Goal: Task Accomplishment & Management: Use online tool/utility

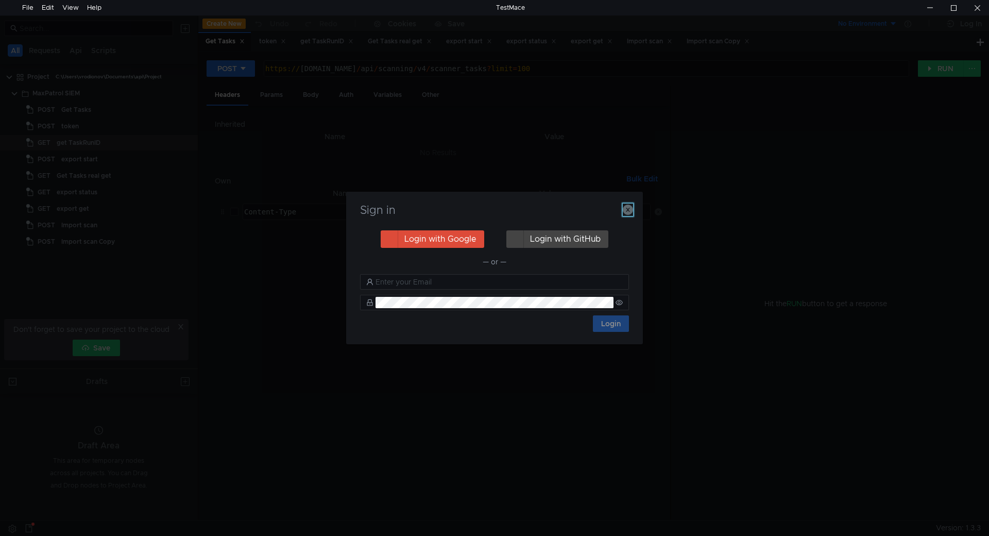
click at [629, 210] on icon "button" at bounding box center [628, 210] width 10 height 10
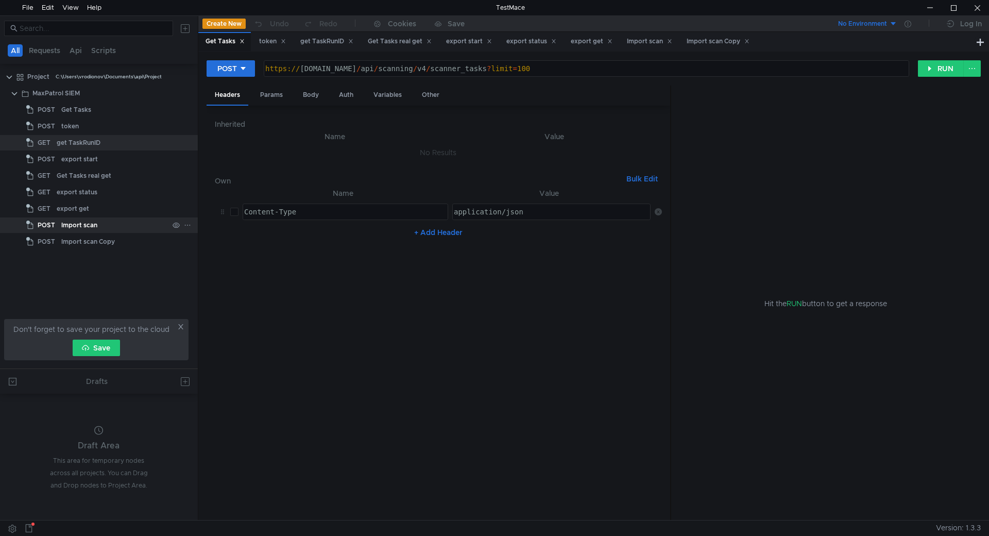
click at [84, 222] on div "Import scan" at bounding box center [79, 224] width 36 height 15
click at [119, 223] on div "Import scan" at bounding box center [114, 224] width 107 height 15
click at [266, 93] on div "Params" at bounding box center [271, 95] width 39 height 19
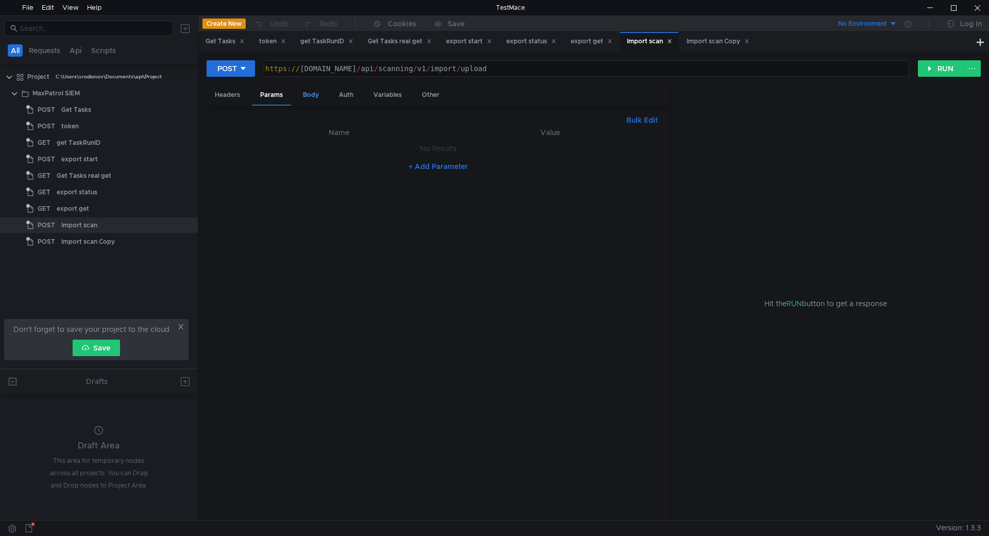
click at [306, 101] on div "Body" at bounding box center [311, 95] width 32 height 19
click at [433, 67] on div "https:// siem-core.ussc.ru / api / scanning / v1 / import / upload" at bounding box center [585, 76] width 644 height 25
type textarea "https://siem-core.ussc.ru/api/scanning/v1/import/upload"
drag, startPoint x: 518, startPoint y: 68, endPoint x: 373, endPoint y: 73, distance: 145.3
click at [373, 73] on div "https:// siem-core.ussc.ru / api / scanning / v1 / import / upload" at bounding box center [585, 76] width 644 height 25
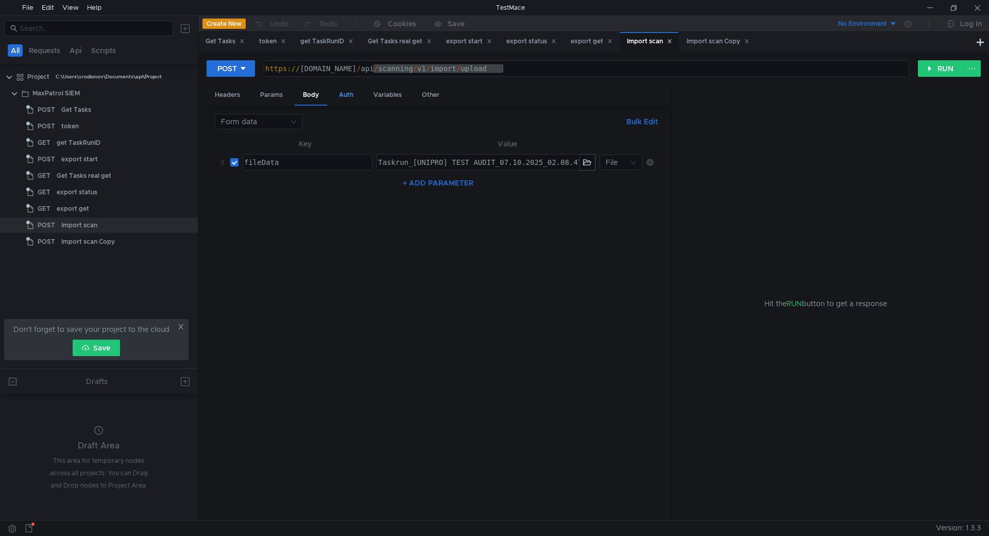
click at [351, 98] on div "Auth" at bounding box center [346, 95] width 31 height 19
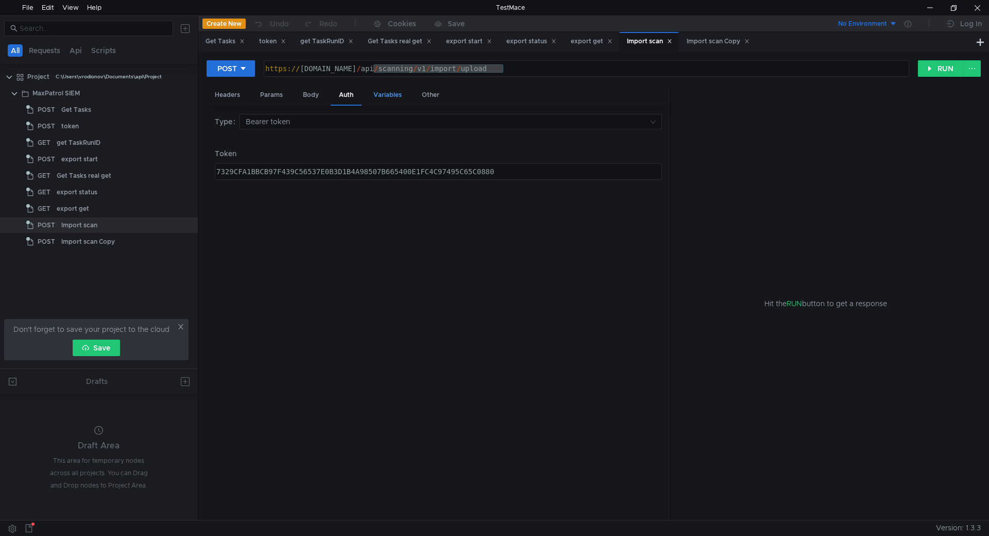
click at [384, 95] on div "Variables" at bounding box center [387, 95] width 45 height 19
click at [358, 97] on div "Auth" at bounding box center [346, 95] width 31 height 19
click at [278, 92] on div "Params" at bounding box center [271, 95] width 39 height 19
click at [308, 92] on div "Body" at bounding box center [311, 95] width 32 height 19
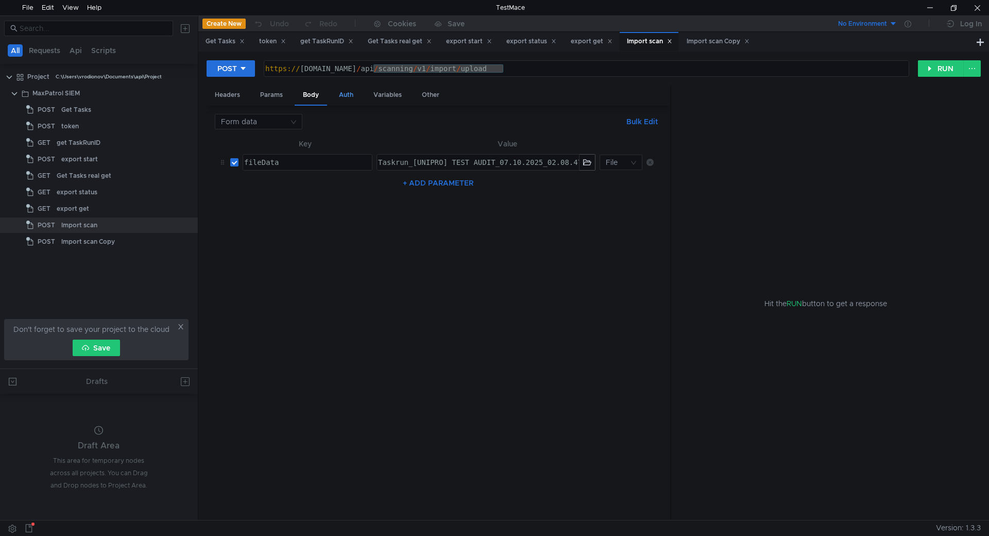
click at [352, 95] on div "Auth" at bounding box center [346, 95] width 31 height 19
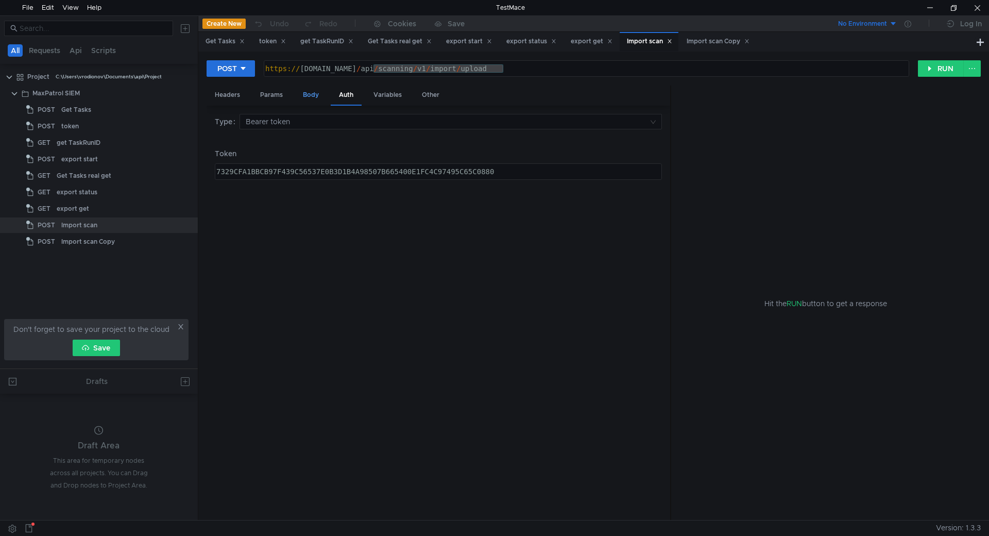
click at [308, 94] on div "Body" at bounding box center [311, 95] width 32 height 19
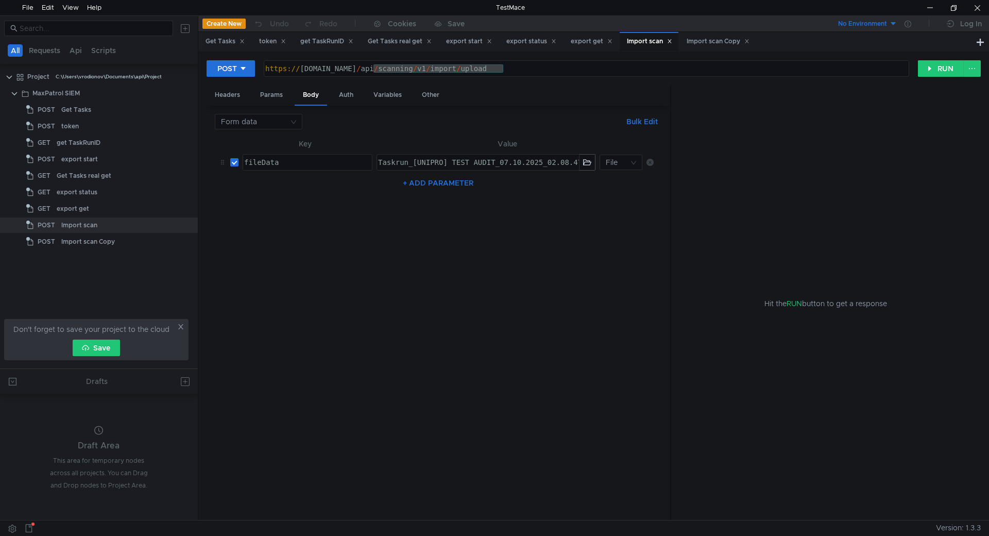
click at [295, 159] on div "fileData" at bounding box center [306, 170] width 129 height 25
type textarea "fileData"
click at [295, 159] on div "fileData" at bounding box center [306, 170] width 129 height 25
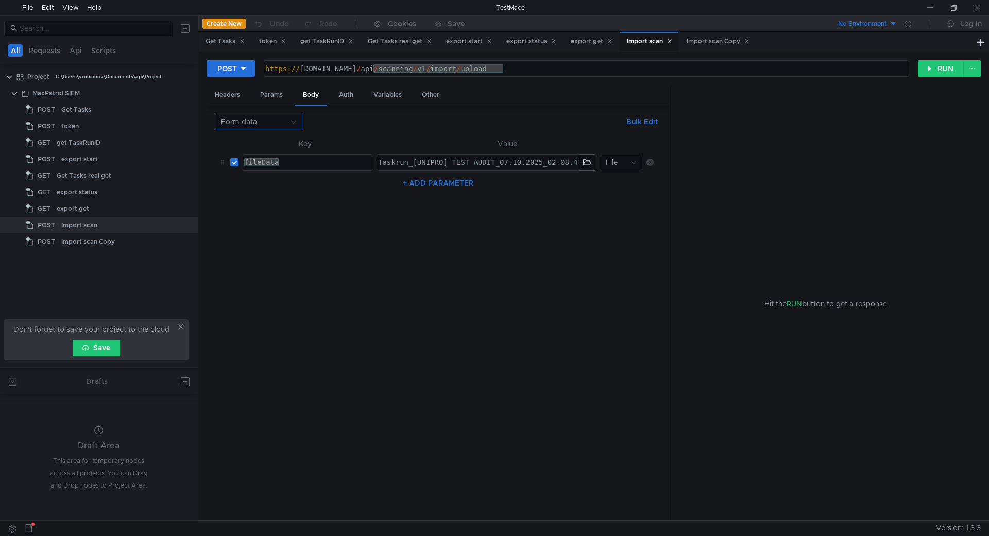
click at [277, 127] on input at bounding box center [255, 121] width 68 height 14
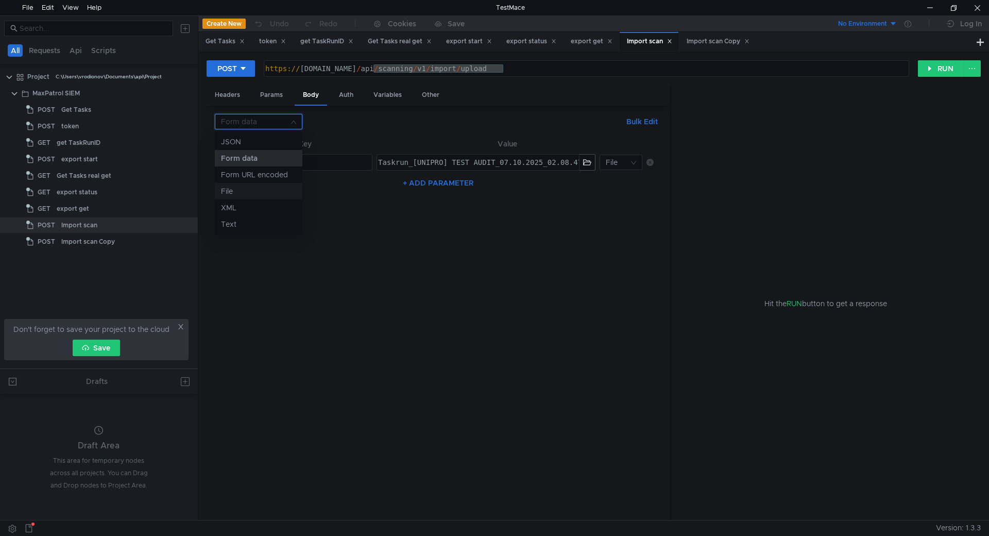
click at [263, 190] on div "File" at bounding box center [258, 190] width 75 height 11
click at [277, 116] on input at bounding box center [255, 121] width 68 height 14
click at [263, 154] on div "Form data" at bounding box center [258, 157] width 75 height 11
click at [279, 126] on input at bounding box center [255, 121] width 68 height 14
click at [546, 129] on div at bounding box center [494, 268] width 989 height 536
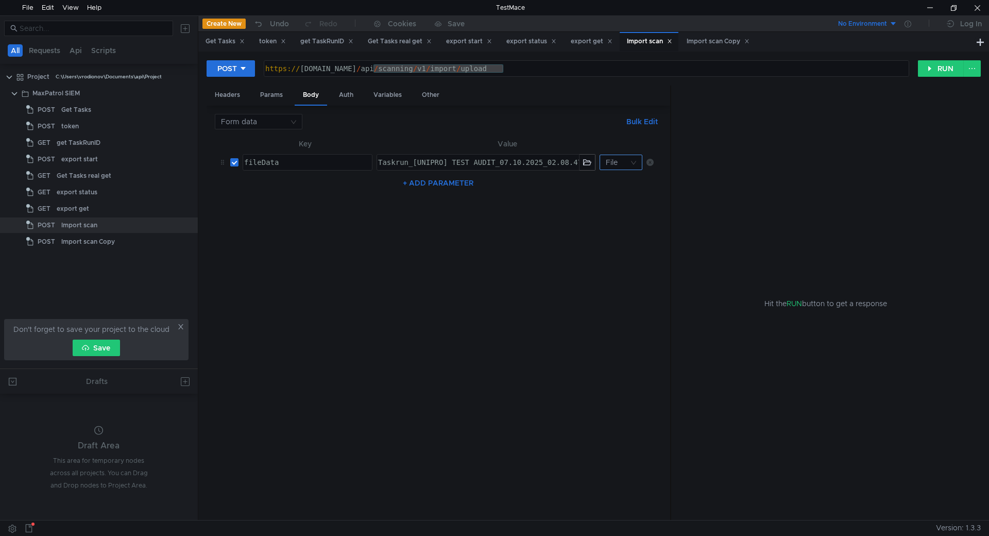
click at [631, 160] on nz-select-top-control "File" at bounding box center [621, 162] width 42 height 15
click at [594, 131] on div at bounding box center [494, 268] width 989 height 536
click at [943, 65] on button "RUN" at bounding box center [941, 68] width 46 height 16
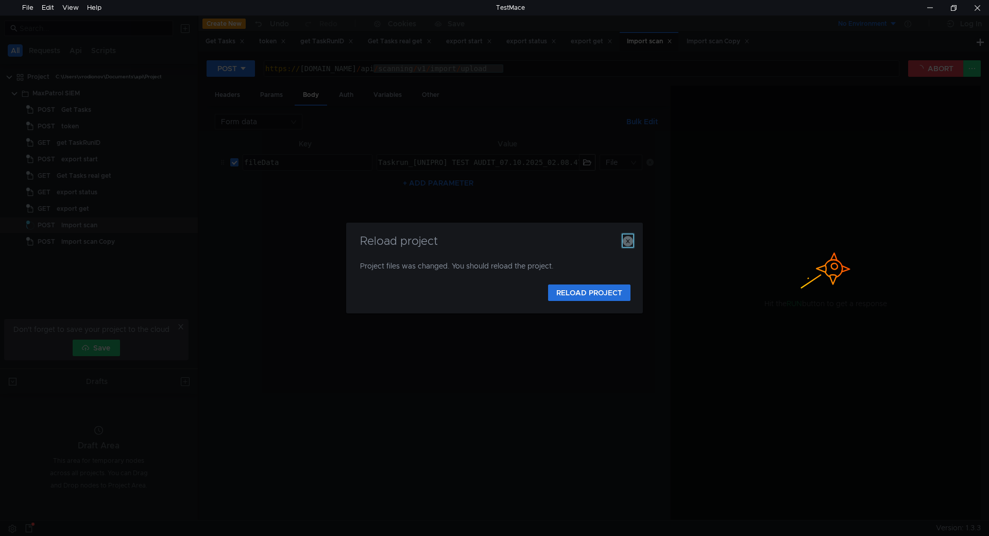
click at [628, 241] on icon "button" at bounding box center [628, 241] width 10 height 10
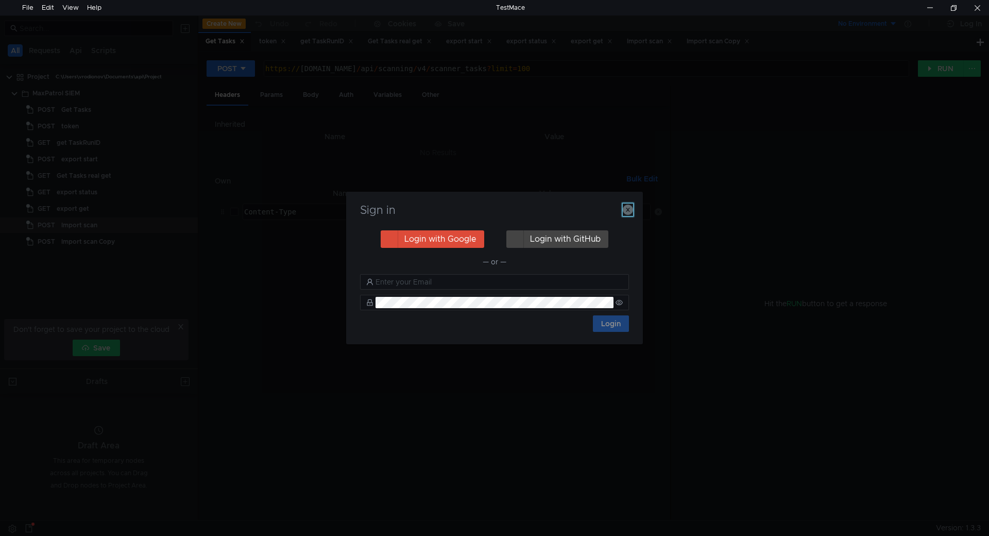
click at [631, 208] on icon "button" at bounding box center [628, 210] width 10 height 10
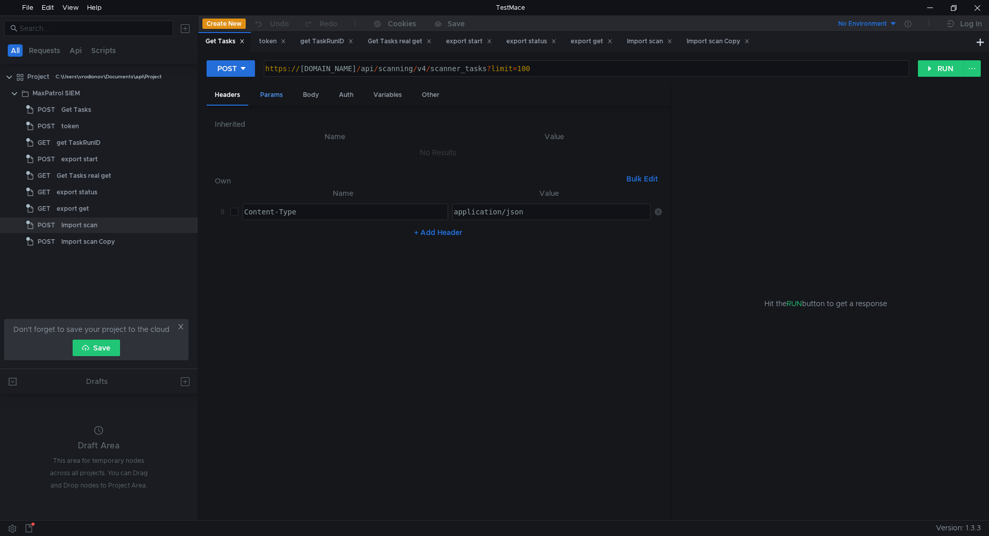
click at [277, 94] on div "Params" at bounding box center [271, 95] width 39 height 19
click at [315, 97] on div "Body" at bounding box center [311, 95] width 32 height 19
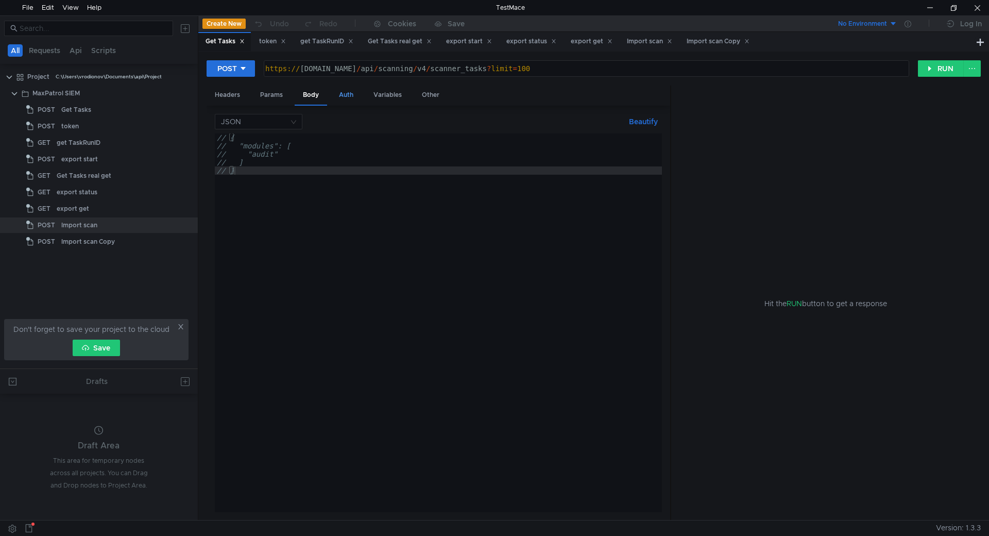
click at [346, 95] on div "Auth" at bounding box center [346, 95] width 31 height 19
click at [386, 97] on div "Variables" at bounding box center [387, 95] width 45 height 19
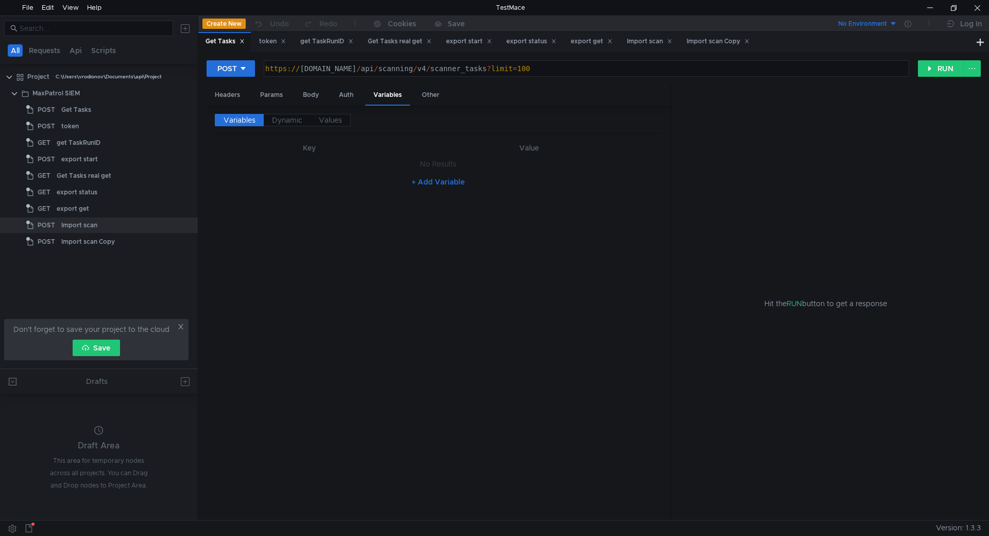
click at [463, 95] on div "Headers Params Body Auth Variables Other" at bounding box center [439, 96] width 464 height 20
click at [436, 97] on div "Other" at bounding box center [431, 95] width 34 height 19
click at [276, 91] on div "Params" at bounding box center [271, 95] width 39 height 19
click at [111, 220] on div "Import scan" at bounding box center [114, 224] width 107 height 15
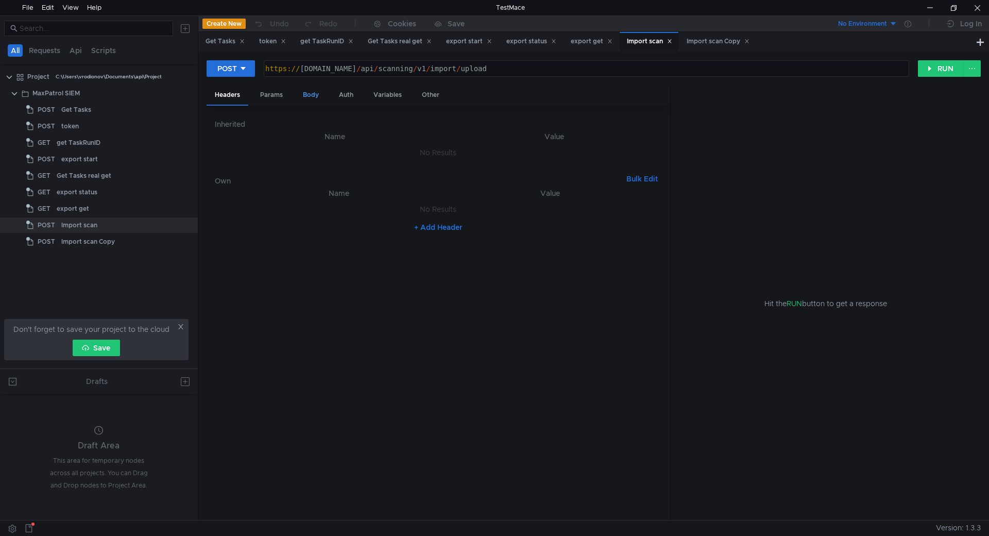
click at [308, 97] on div "Body" at bounding box center [311, 95] width 32 height 19
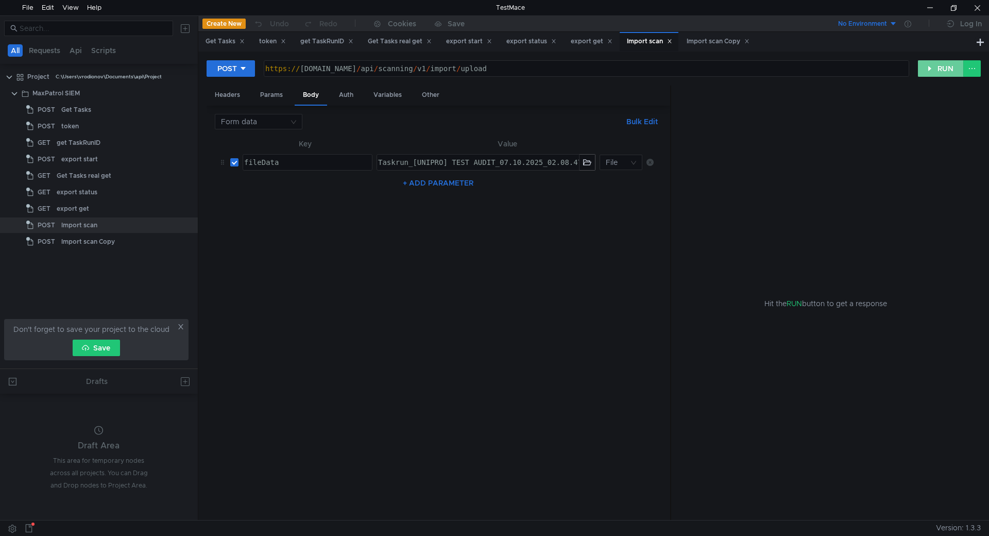
click at [937, 67] on button "RUN" at bounding box center [941, 68] width 46 height 16
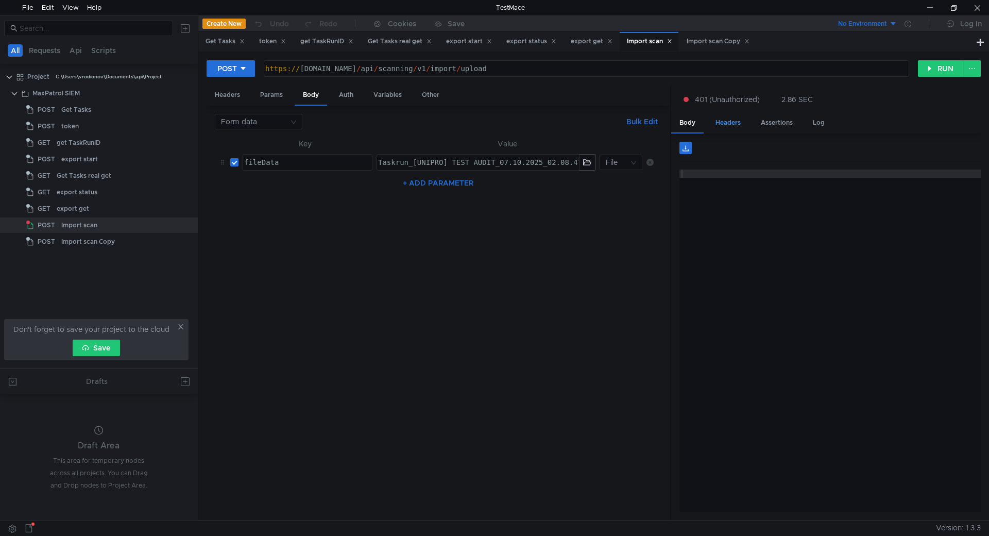
click at [740, 119] on div "Headers" at bounding box center [728, 122] width 42 height 19
click at [787, 121] on div "Assertions" at bounding box center [777, 122] width 48 height 19
click at [733, 122] on div "Headers" at bounding box center [728, 122] width 42 height 19
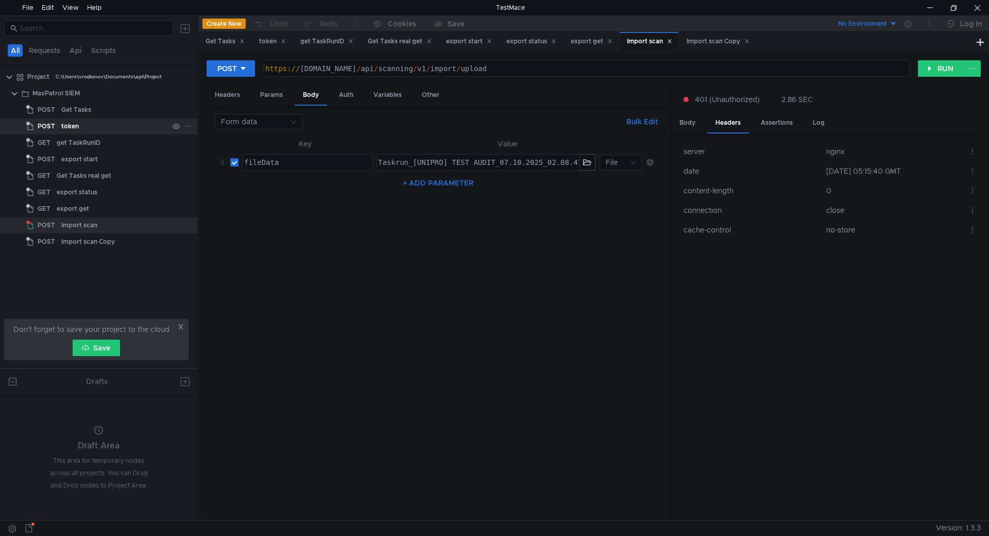
click at [115, 125] on div "token" at bounding box center [114, 125] width 107 height 15
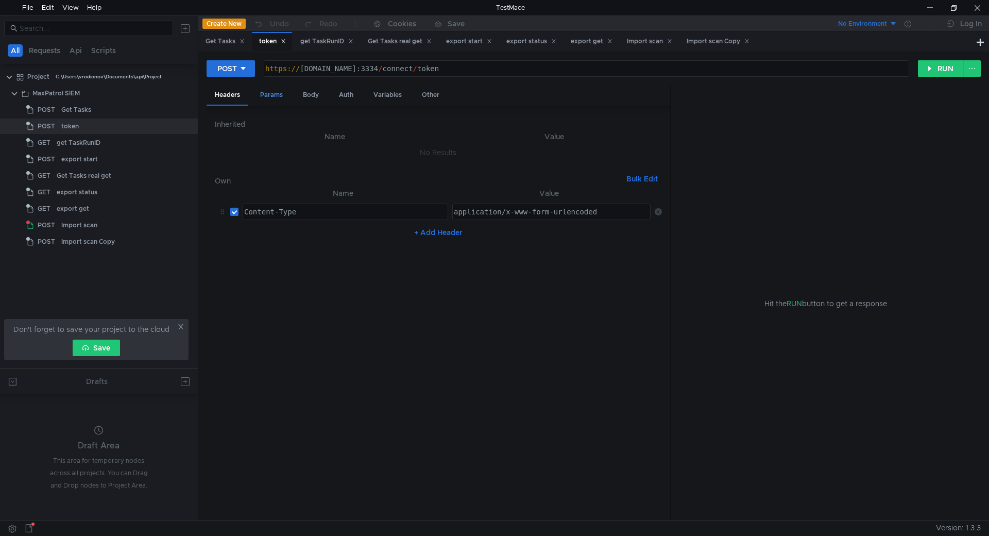
click at [253, 99] on div "Params" at bounding box center [271, 95] width 39 height 19
click at [338, 98] on div "Auth" at bounding box center [346, 95] width 31 height 19
click at [317, 98] on div "Body" at bounding box center [311, 95] width 32 height 19
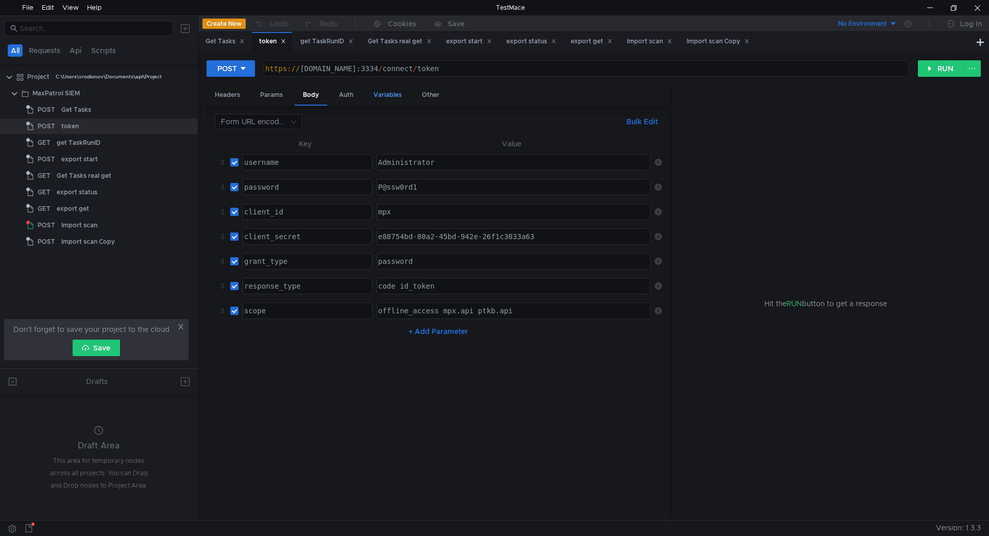
click at [388, 97] on div "Variables" at bounding box center [387, 95] width 45 height 19
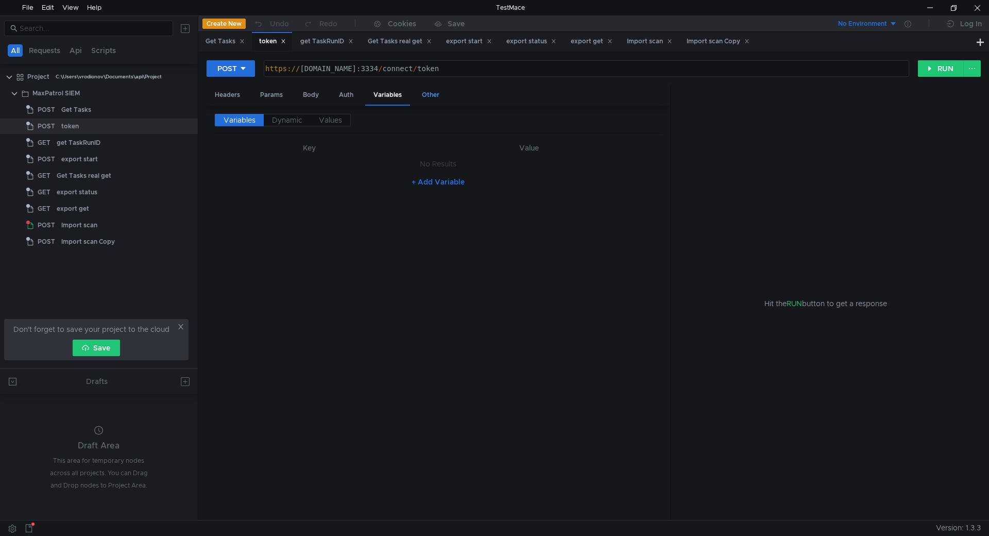
click at [437, 94] on div "Other" at bounding box center [431, 95] width 34 height 19
click at [932, 69] on button "RUN" at bounding box center [941, 68] width 46 height 16
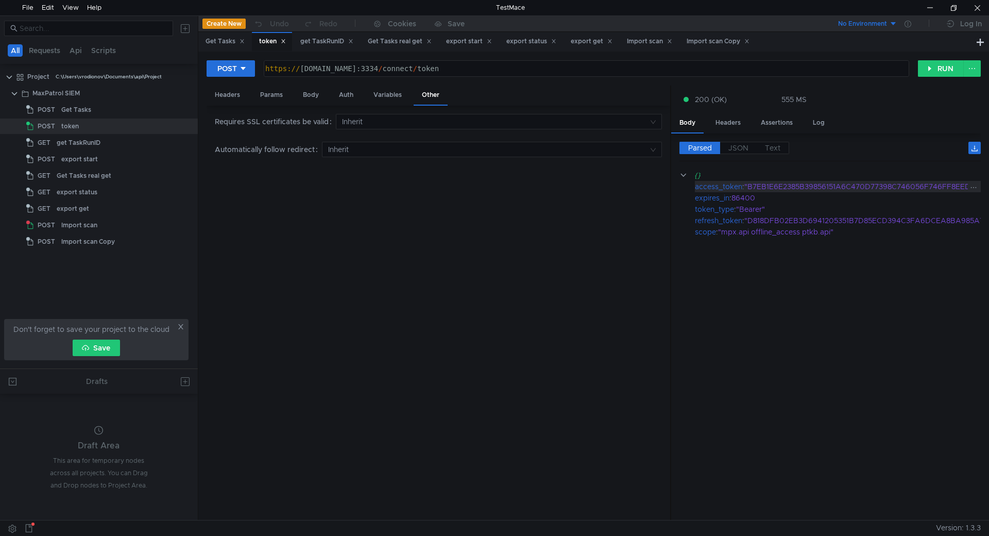
click at [747, 185] on div ""B7EB1E6E2385B39856151A6C470D77398C746056F746FF8EED9988B1F2DAD81C"" at bounding box center [896, 186] width 305 height 11
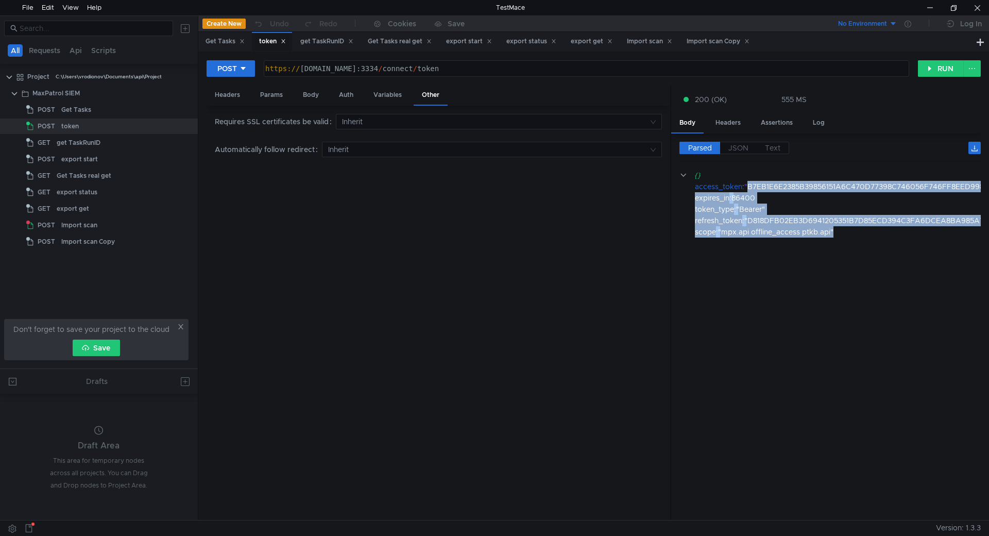
scroll to position [0, 80]
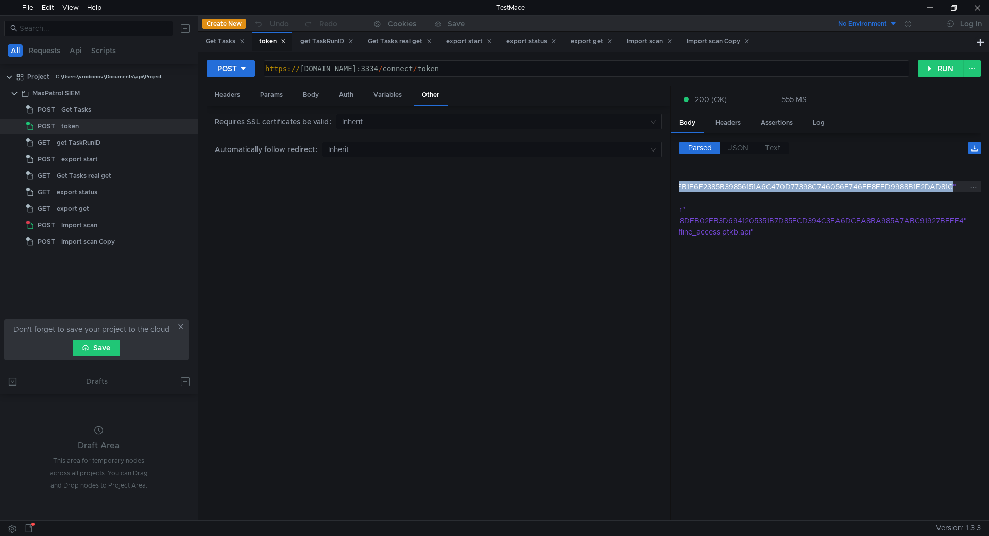
drag, startPoint x: 750, startPoint y: 184, endPoint x: 951, endPoint y: 187, distance: 200.9
click at [951, 187] on div ""B7EB1E6E2385B39856151A6C470D77398C746056F746FF8EED9988B1F2DAD81C"" at bounding box center [817, 186] width 305 height 11
copy div "B7EB1E6E2385B39856151A6C470D77398C746056F746FF8EED9988B1F2DAD81C"
click at [126, 221] on div "Import scan" at bounding box center [114, 224] width 107 height 15
click at [118, 227] on div "Import scan" at bounding box center [114, 224] width 107 height 15
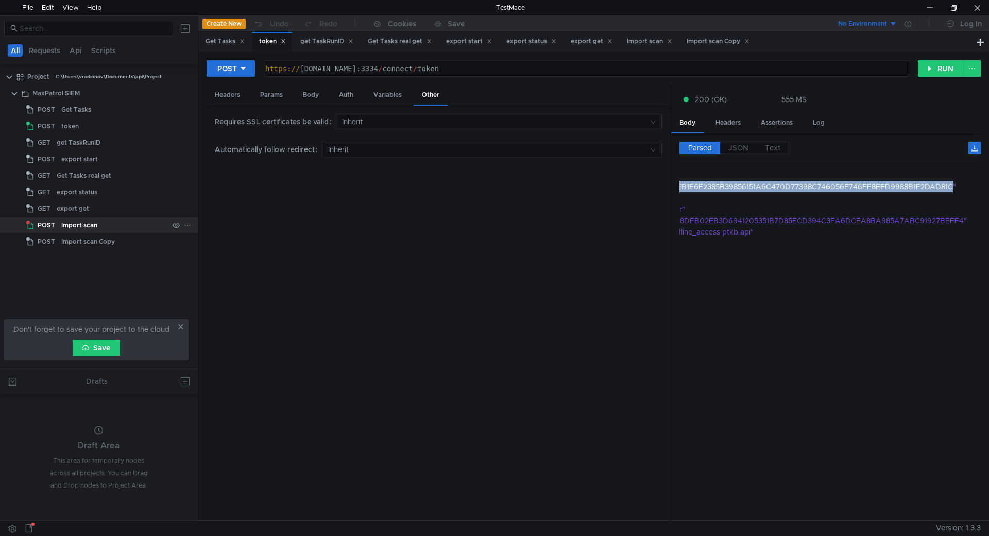
click at [118, 227] on div "Import scan" at bounding box center [114, 224] width 107 height 15
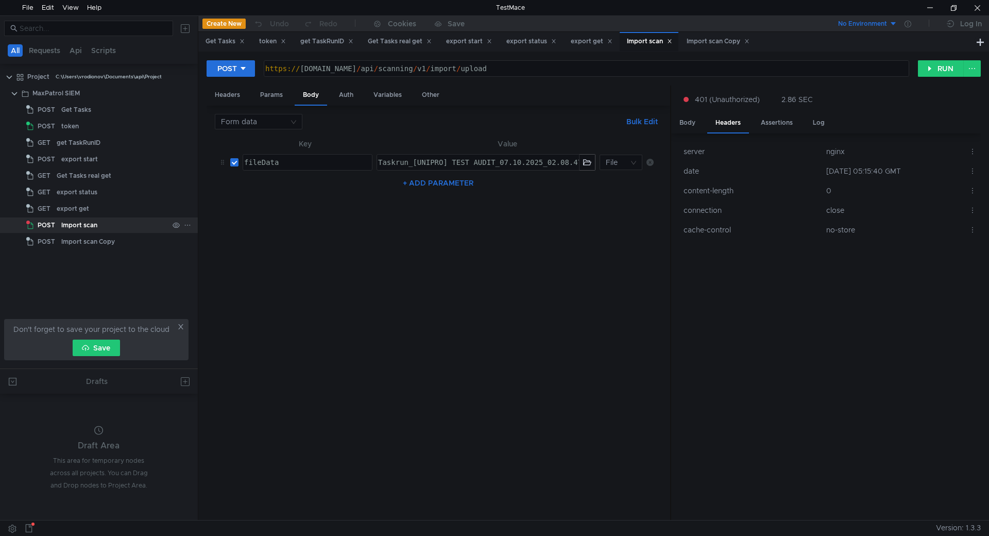
click at [118, 227] on div "Import scan" at bounding box center [114, 224] width 107 height 15
click at [349, 95] on div "Auth" at bounding box center [346, 95] width 31 height 19
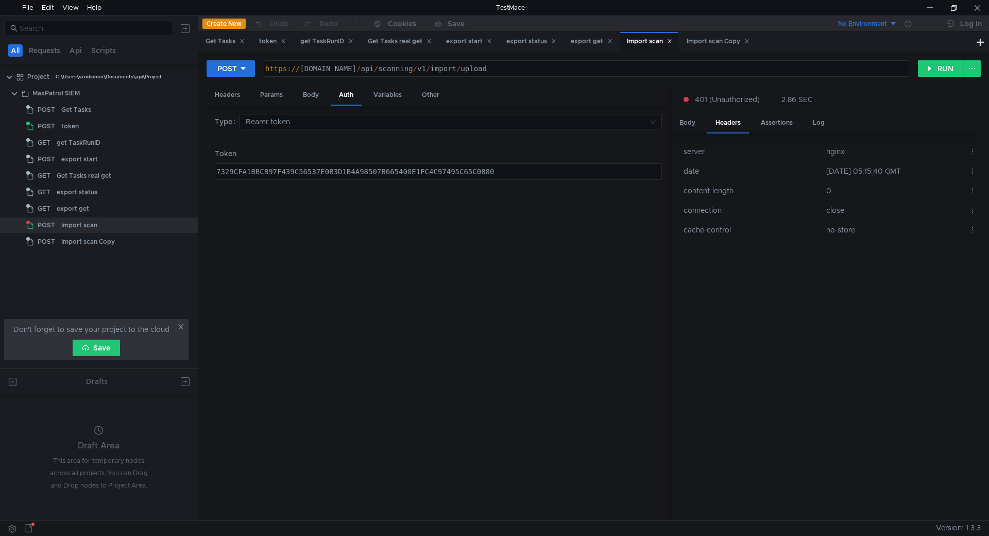
click at [364, 181] on div "Type Bearer token Token 7329CFA1BBCB97F439C56537E0B3D1B4A98507B665400E1FC4C9749…" at bounding box center [438, 313] width 447 height 398
click at [365, 172] on div "7329CFA1BBCB97F439C56537E0B3D1B4A98507B665400E1FC4C97495C65C0880" at bounding box center [437, 179] width 446 height 25
paste textarea "B7EB1E6E2385B39856151A6C470D77398C746056F746FF8EED9988B1F2DAD81C"
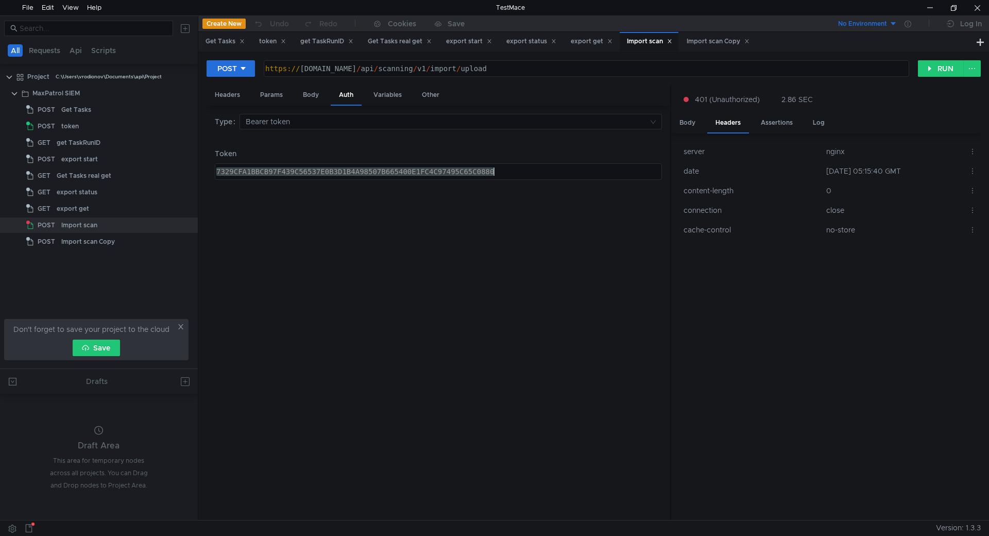
type textarea "B7EB1E6E2385B39856151A6C470D77398C746056F746FF8EED9988B1F2DAD81C"
click at [940, 69] on button "RUN" at bounding box center [941, 68] width 46 height 16
click at [686, 119] on div "Body" at bounding box center [687, 122] width 32 height 19
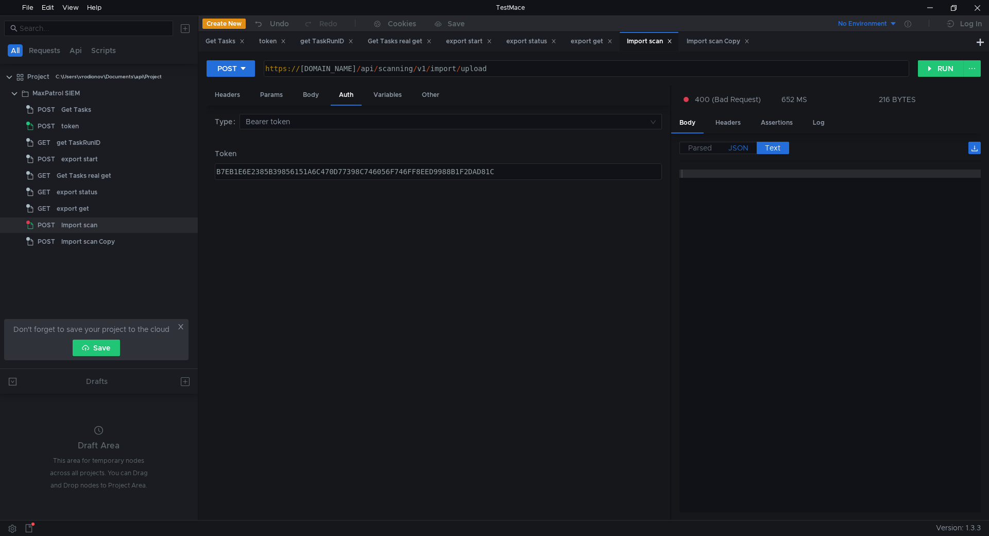
click at [735, 151] on span "JSON" at bounding box center [738, 147] width 20 height 9
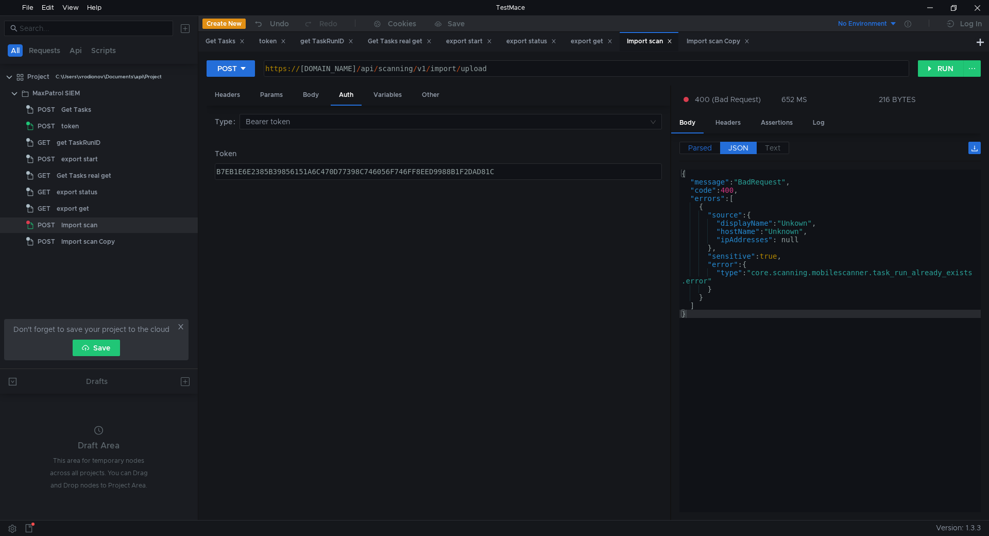
click at [696, 151] on span "Parsed" at bounding box center [700, 147] width 24 height 9
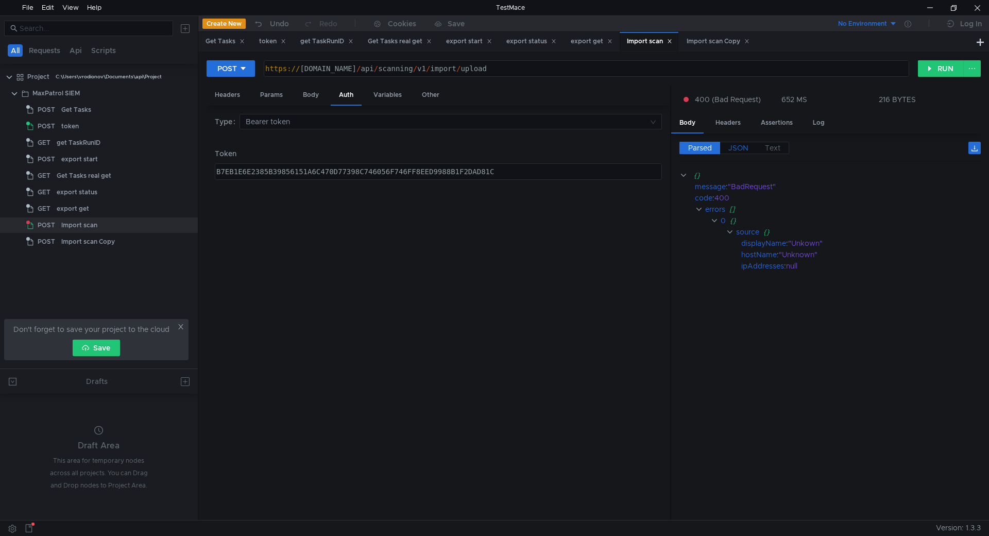
click at [733, 148] on span "JSON" at bounding box center [738, 147] width 20 height 9
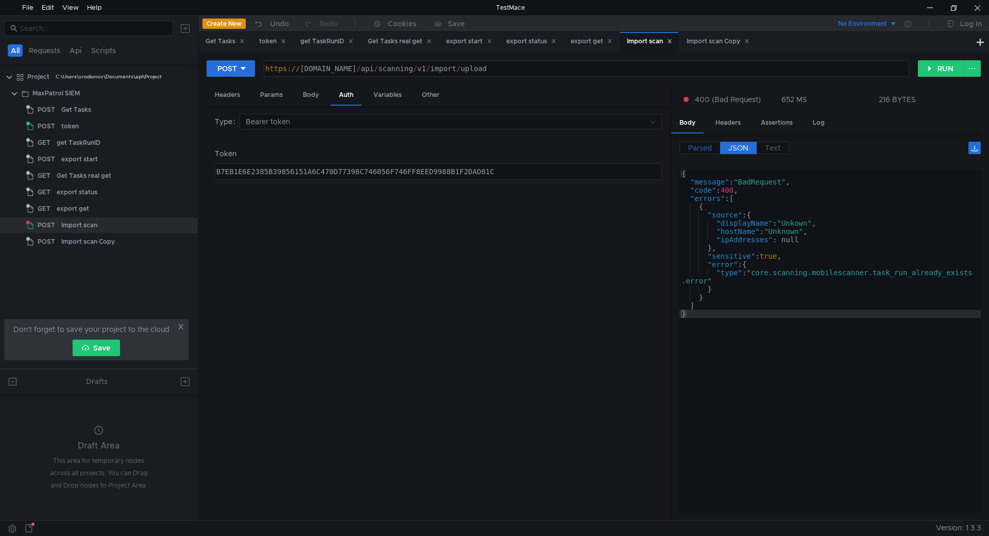
click at [697, 148] on span "Parsed" at bounding box center [700, 147] width 24 height 9
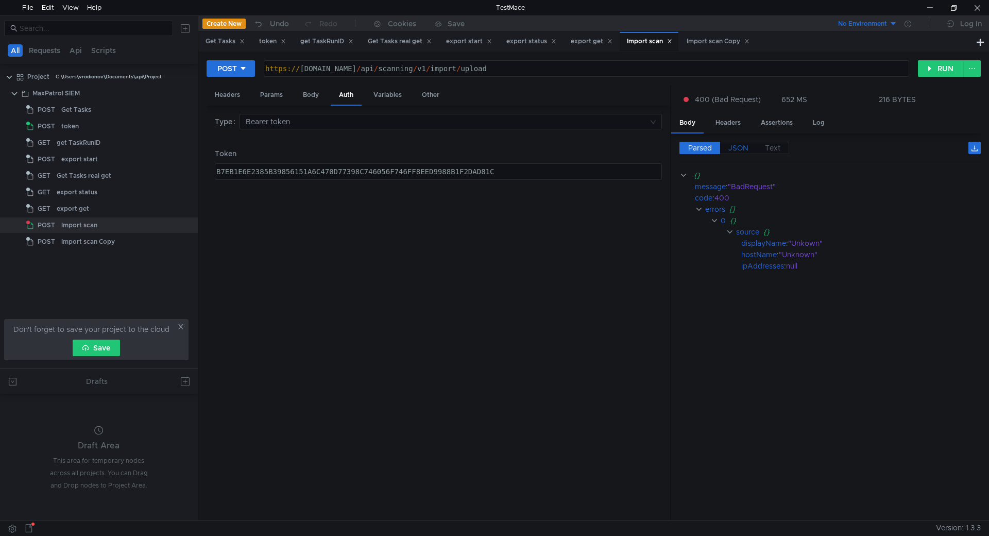
click at [735, 146] on span "JSON" at bounding box center [738, 147] width 20 height 9
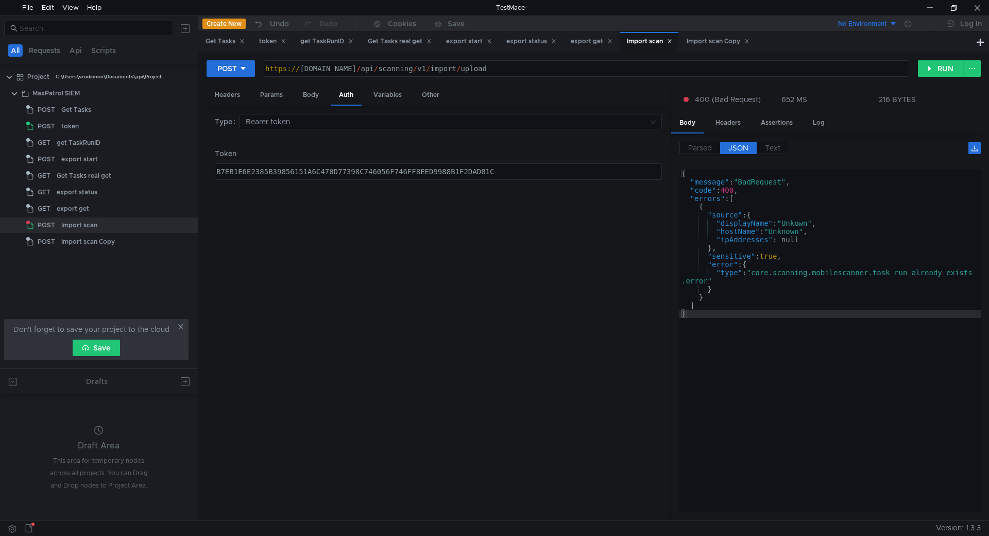
click at [302, 111] on div "Type Bearer token Token B7EB1E6E2385B39856151A6C470D77398C746056F746FF8EED9988B…" at bounding box center [439, 313] width 464 height 415
click at [309, 97] on div "Body" at bounding box center [311, 95] width 32 height 19
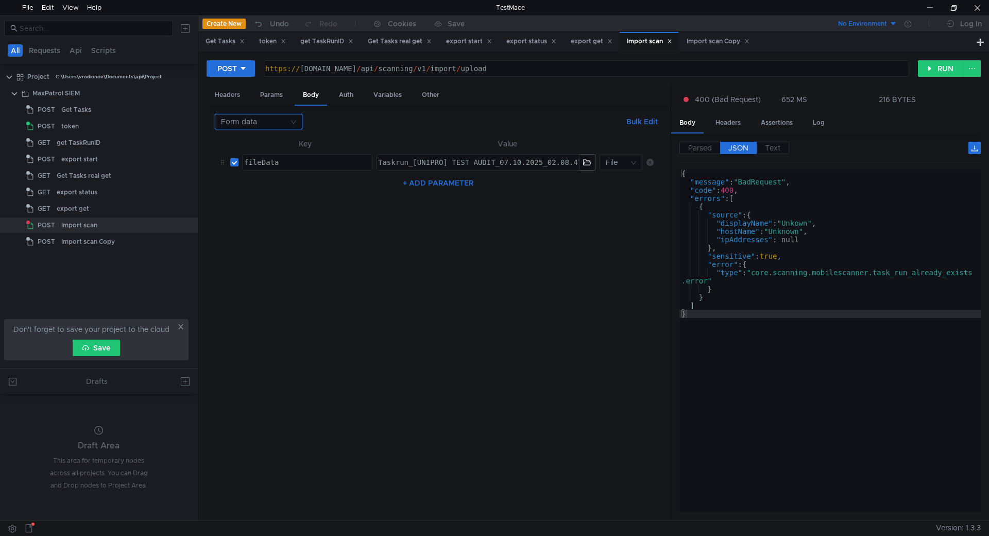
click at [249, 122] on input at bounding box center [255, 121] width 68 height 14
click at [264, 186] on div "File" at bounding box center [258, 190] width 75 height 11
type textarea "export.zip"
click at [309, 138] on div "export.zip" at bounding box center [430, 141] width 430 height 15
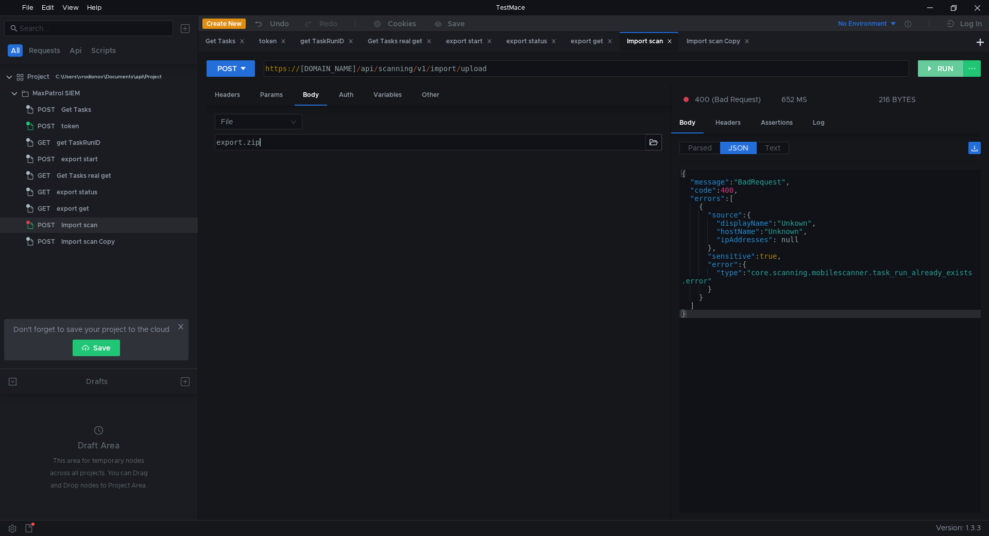
click at [946, 70] on button "RUN" at bounding box center [941, 68] width 46 height 16
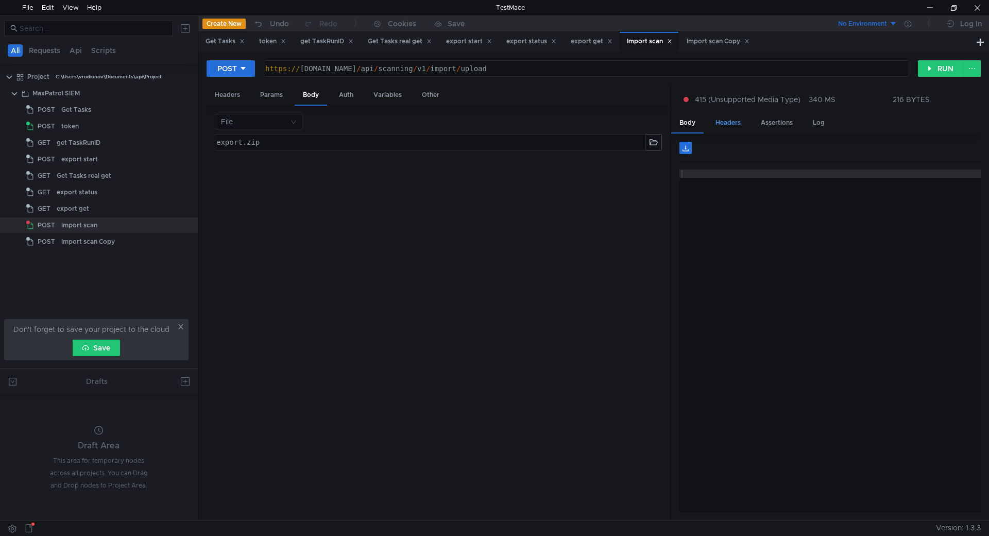
click at [717, 117] on div "Headers" at bounding box center [728, 122] width 42 height 19
click at [693, 119] on div "Body" at bounding box center [687, 122] width 32 height 19
click at [281, 123] on input at bounding box center [255, 121] width 68 height 14
click at [260, 162] on div "Form data" at bounding box center [258, 157] width 75 height 11
type textarea "fileData"
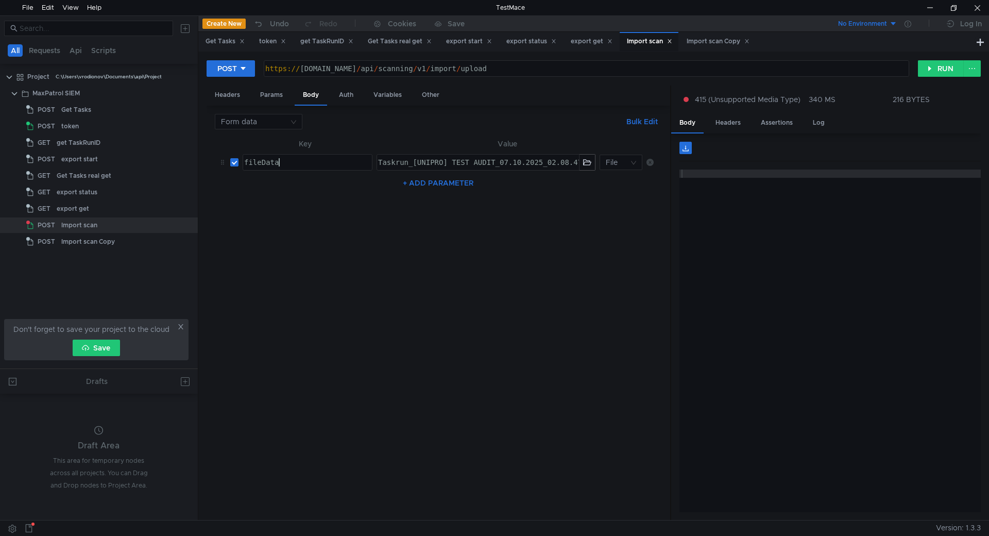
click at [329, 160] on div "fileData" at bounding box center [306, 170] width 129 height 25
click at [453, 181] on button "+ ADD PARAMETER" at bounding box center [438, 183] width 79 height 12
click at [620, 182] on input at bounding box center [617, 187] width 23 height 14
click at [622, 218] on div "File" at bounding box center [621, 223] width 30 height 11
click at [654, 185] on table "Key Value fileData fileData ההההההההההההההההההההההההההההההההההההההההההההההההההה…" at bounding box center [438, 169] width 447 height 62
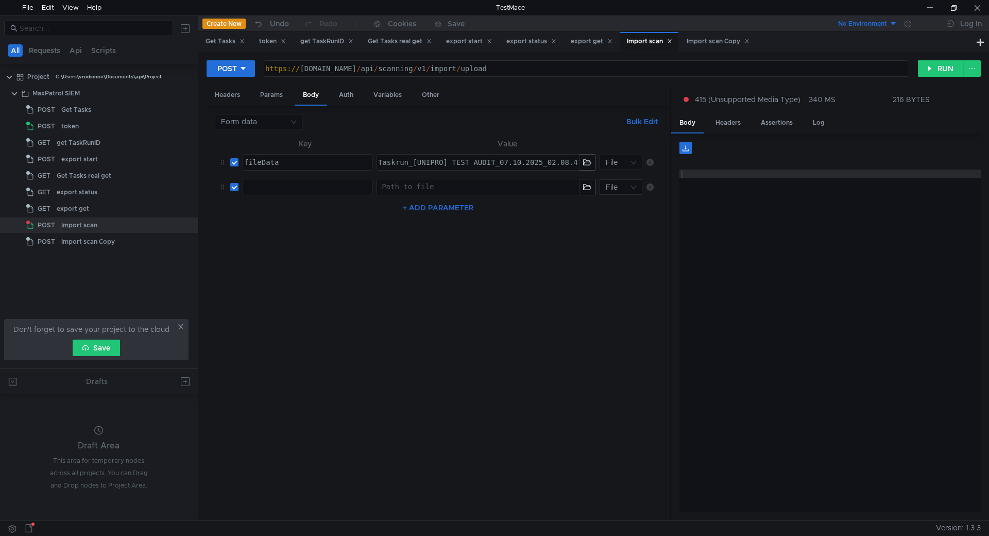
click at [652, 186] on icon at bounding box center [649, 186] width 7 height 7
click at [453, 182] on button "+ ADD PARAMETER" at bounding box center [438, 183] width 79 height 12
click at [634, 185] on nz-select-top-control "Text" at bounding box center [621, 186] width 42 height 15
click at [624, 215] on nz-option-item "File" at bounding box center [621, 223] width 42 height 16
click at [347, 186] on div at bounding box center [306, 195] width 129 height 25
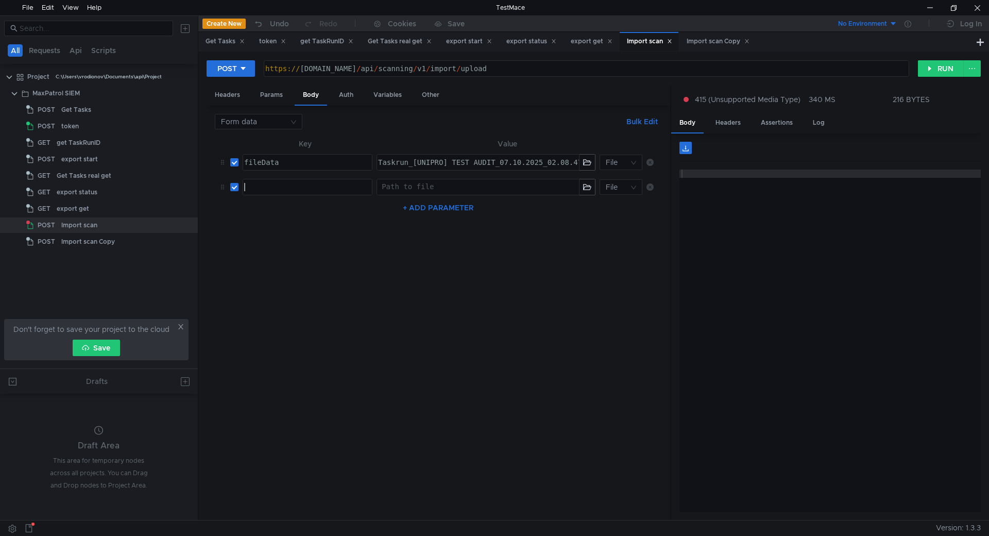
click at [471, 182] on div "Path to file" at bounding box center [480, 186] width 197 height 8
click at [593, 189] on button "button" at bounding box center [587, 186] width 15 height 15
click at [649, 188] on icon at bounding box center [649, 186] width 7 height 7
click at [953, 71] on button "RUN" at bounding box center [941, 68] width 46 height 16
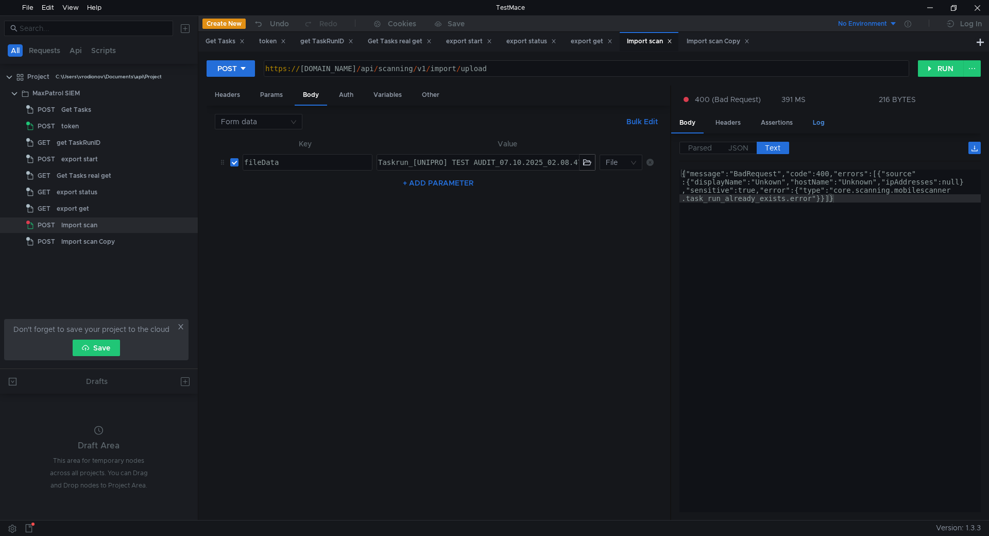
click at [822, 125] on div "Log" at bounding box center [819, 122] width 28 height 19
click at [818, 129] on div "Log" at bounding box center [819, 122] width 28 height 19
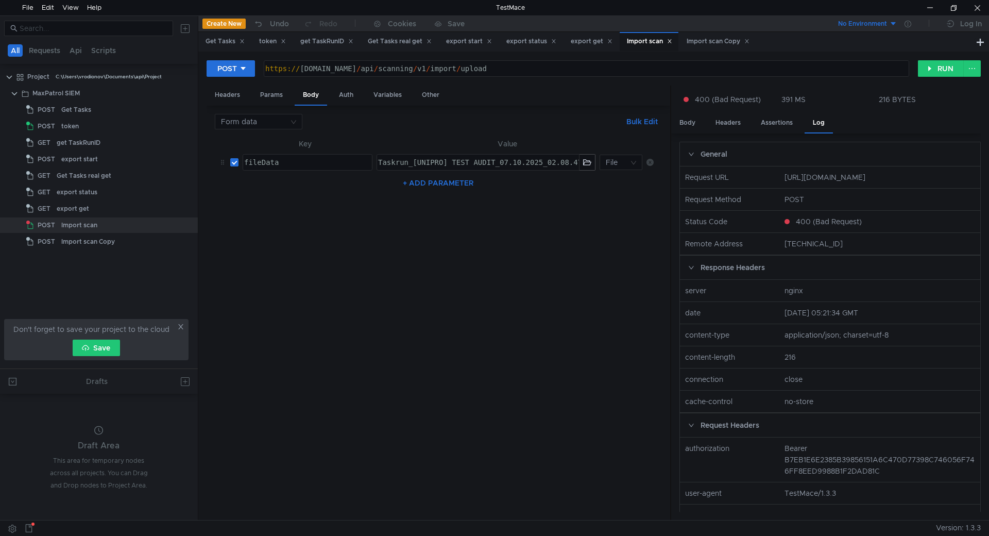
scroll to position [52, 0]
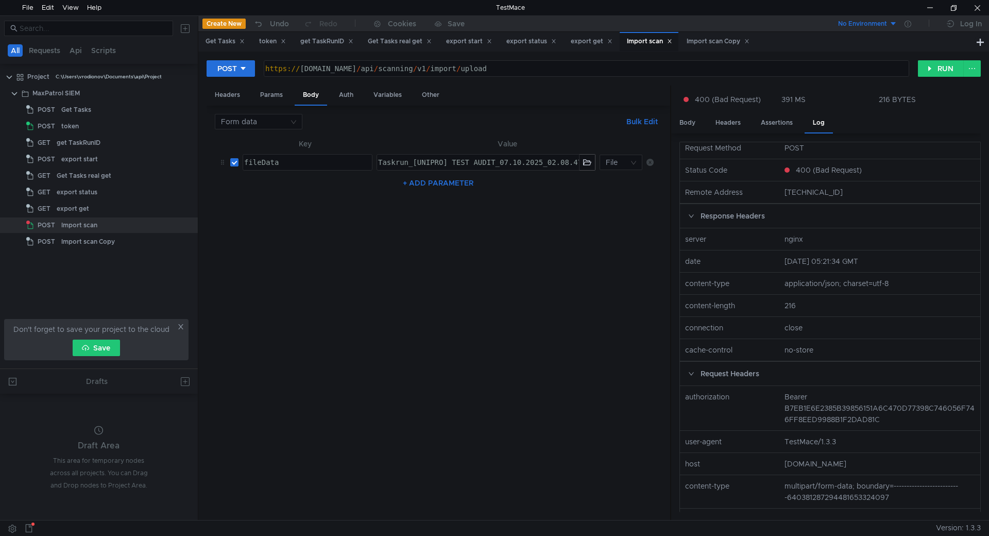
click at [787, 289] on nz-col "application/json; charset=utf-8" at bounding box center [879, 283] width 199 height 11
click at [785, 289] on nz-col "application/json; charset=utf-8" at bounding box center [879, 283] width 199 height 11
drag, startPoint x: 793, startPoint y: 293, endPoint x: 838, endPoint y: 289, distance: 44.4
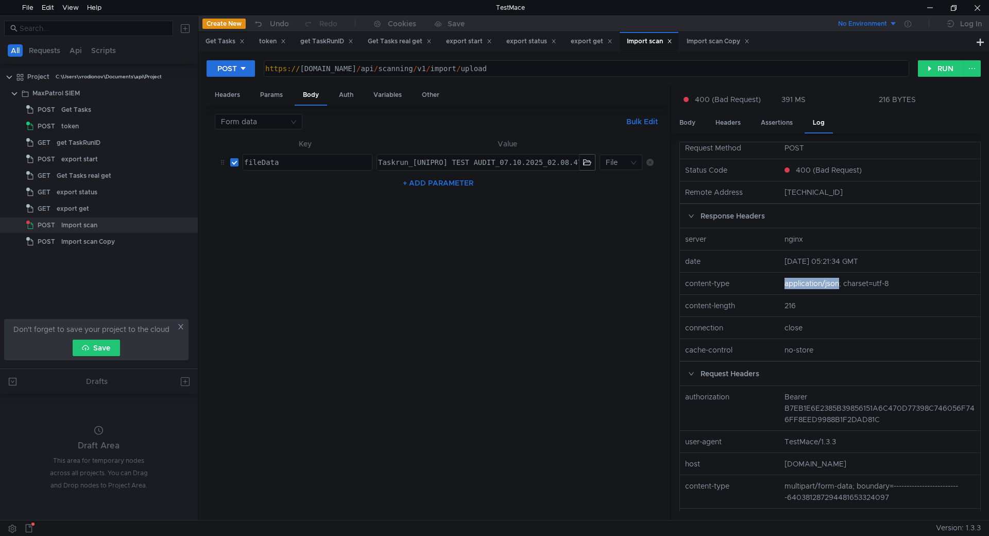
click at [838, 289] on nz-col "application/json; charset=utf-8" at bounding box center [879, 283] width 199 height 11
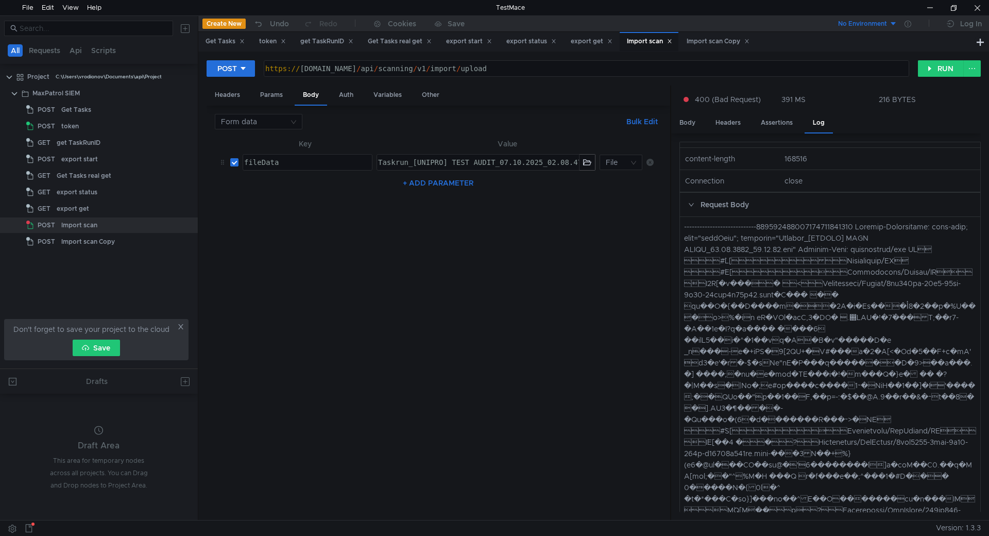
scroll to position [206, 0]
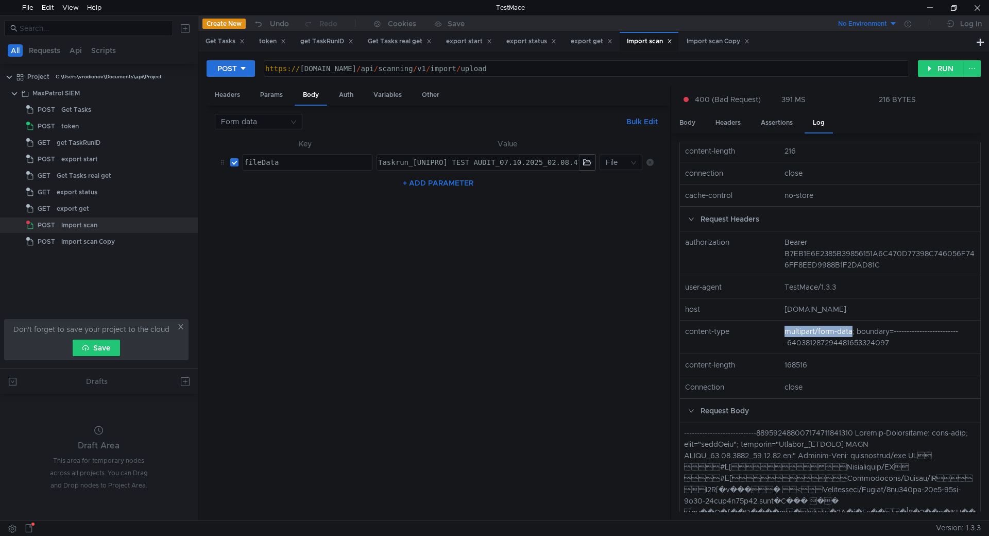
drag, startPoint x: 790, startPoint y: 343, endPoint x: 852, endPoint y: 343, distance: 61.3
click at [852, 343] on nz-col "multipart/form-data; boundary=--------------------------640381287294481653324097" at bounding box center [879, 337] width 199 height 23
copy nz-col "multipart/form-data"
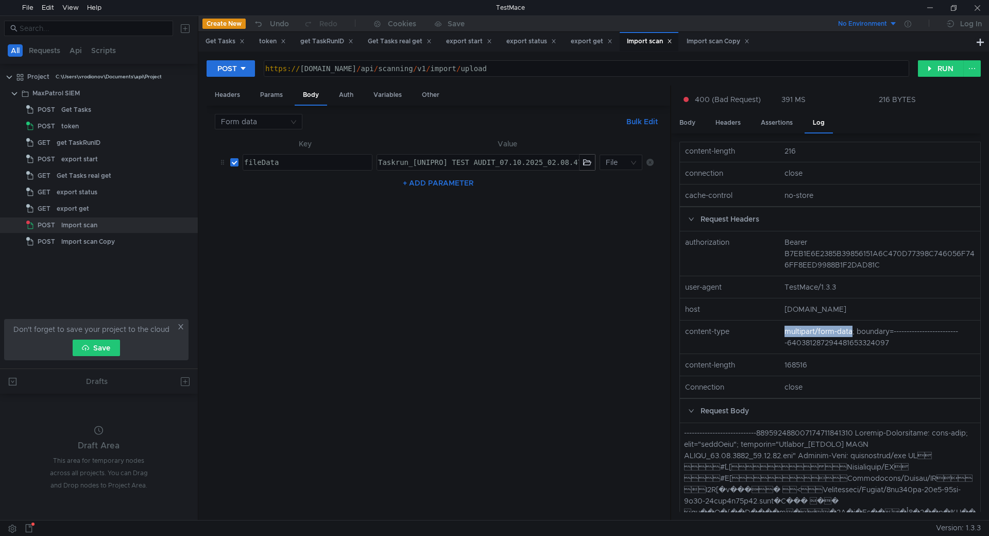
click at [845, 347] on nz-col "multipart/form-data; boundary=--------------------------640381287294481653324097" at bounding box center [879, 337] width 199 height 23
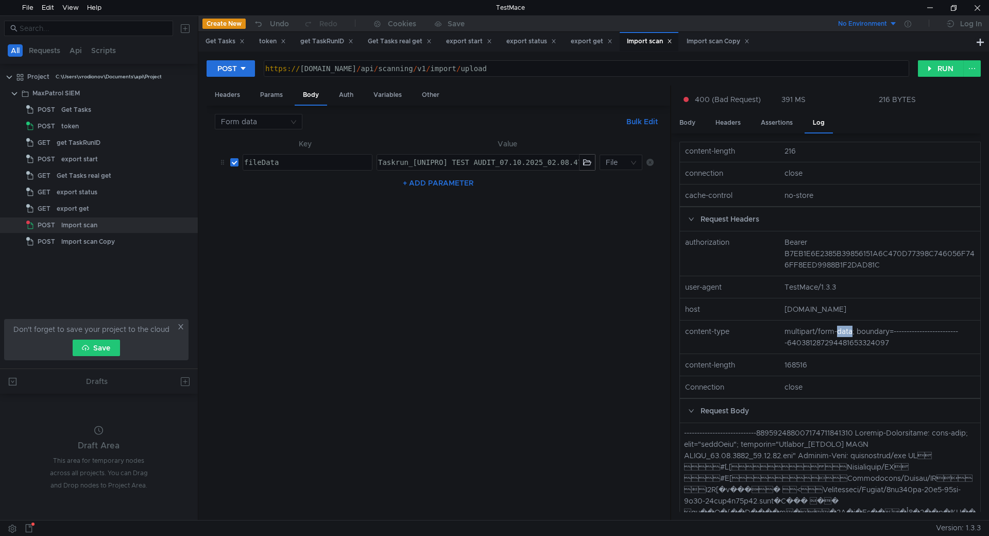
click at [845, 347] on nz-col "multipart/form-data; boundary=--------------------------640381287294481653324097" at bounding box center [879, 337] width 199 height 23
drag, startPoint x: 719, startPoint y: 351, endPoint x: 746, endPoint y: 348, distance: 26.9
click at [720, 348] on nz-col "content-type" at bounding box center [730, 337] width 99 height 23
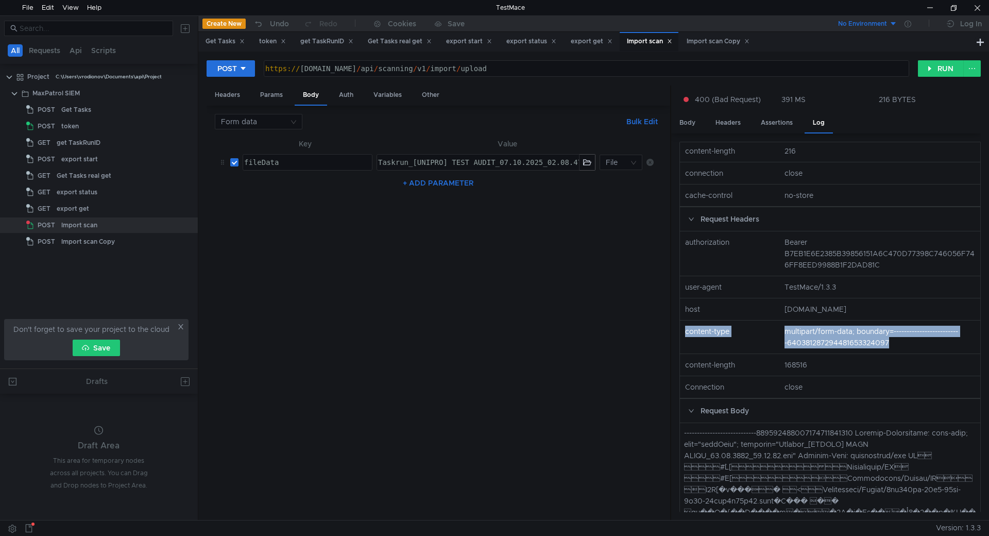
drag, startPoint x: 886, startPoint y: 359, endPoint x: 685, endPoint y: 344, distance: 200.9
click at [685, 344] on nz-row "content-type multipart/form-data; boundary=--------------------------6403812872…" at bounding box center [830, 336] width 309 height 33
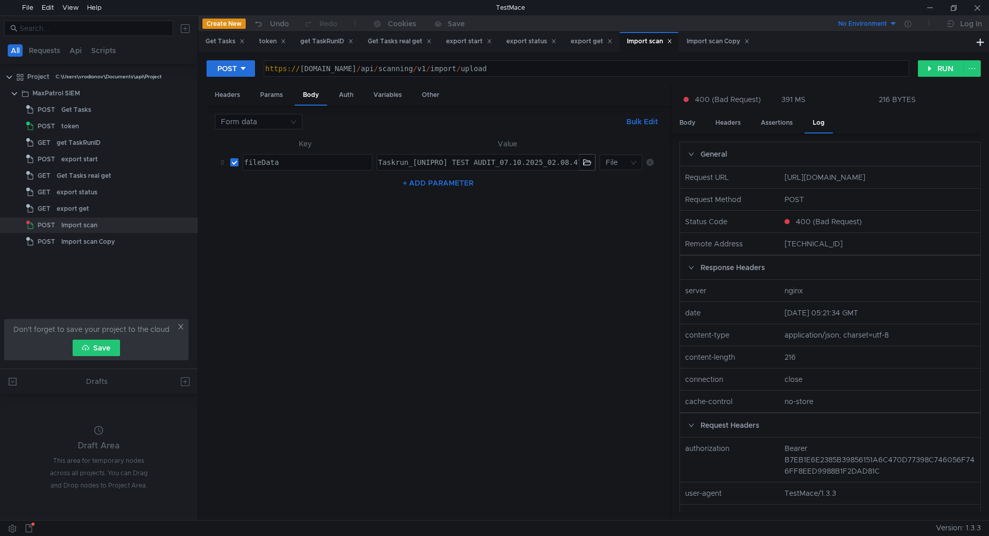
scroll to position [206, 0]
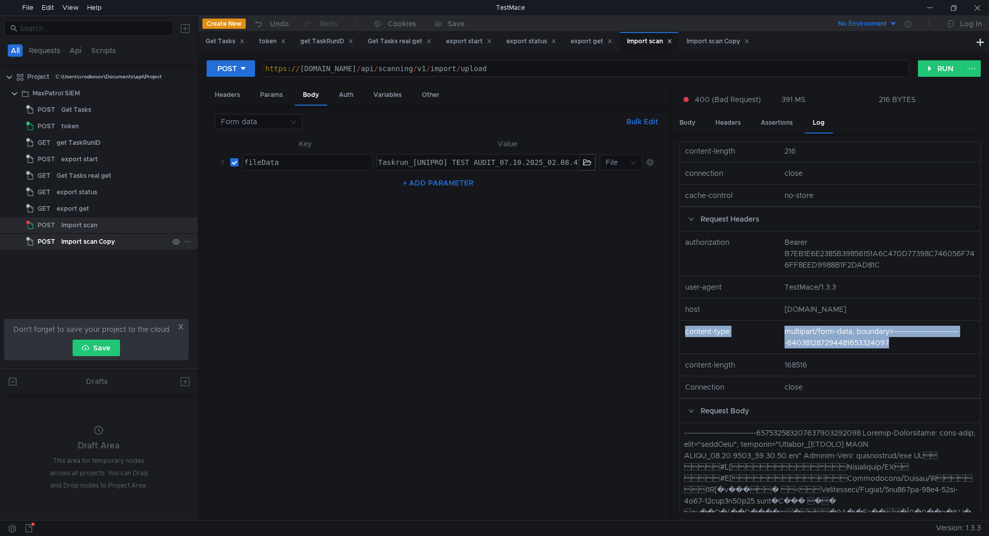
click at [125, 236] on div "Import scan Copy" at bounding box center [114, 241] width 107 height 15
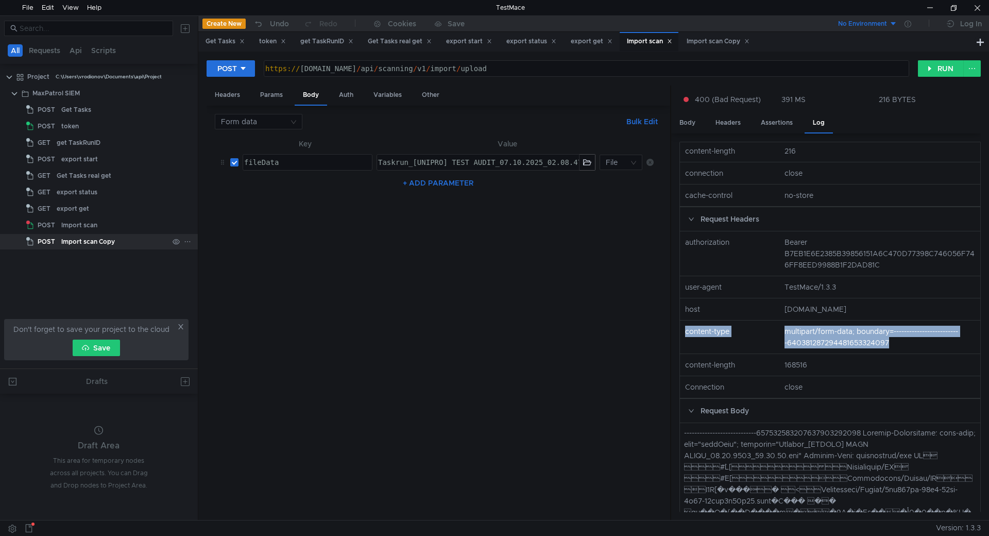
click at [125, 236] on div "Import scan Copy" at bounding box center [114, 241] width 107 height 15
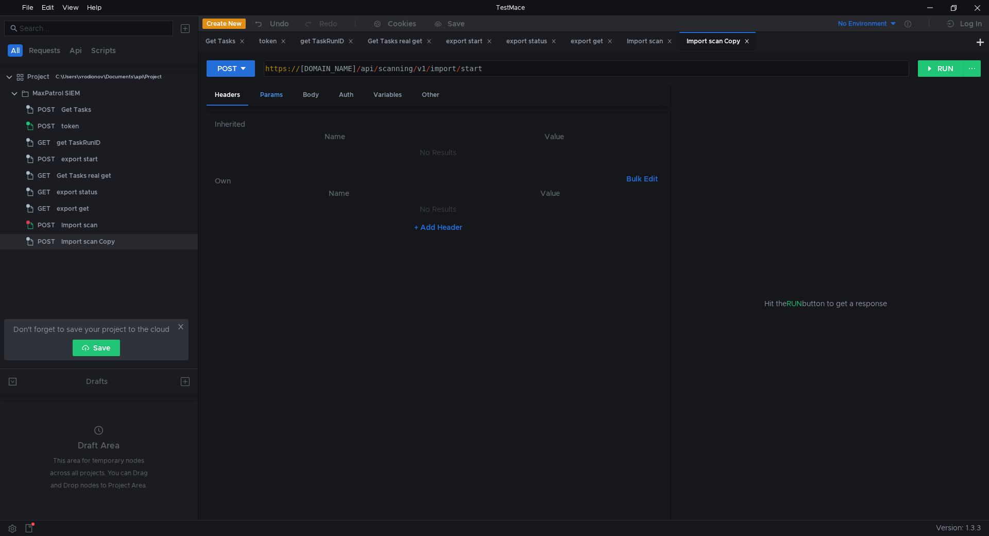
click at [270, 95] on div "Params" at bounding box center [271, 95] width 39 height 19
click at [312, 93] on div "Body" at bounding box center [311, 95] width 32 height 19
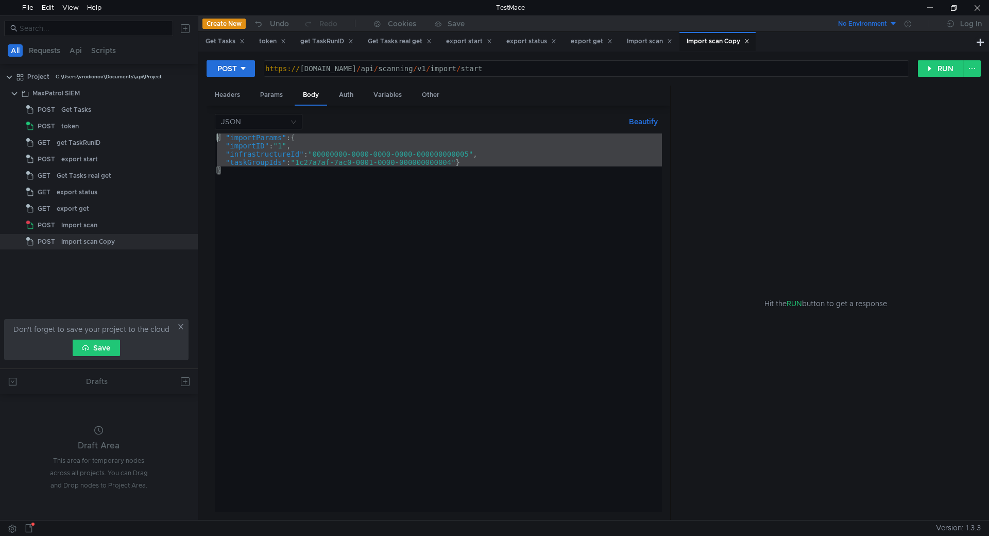
drag, startPoint x: 252, startPoint y: 168, endPoint x: 201, endPoint y: 133, distance: 61.6
click at [201, 133] on div "POST https:// siem-core.ussc.ru / api / scanning / v1 / import / start הההההההה…" at bounding box center [593, 286] width 791 height 468
click at [390, 174] on div "{ "importParams" : { "importID" : "1" , "infrastructureId" : "00000000-0000-000…" at bounding box center [438, 322] width 447 height 379
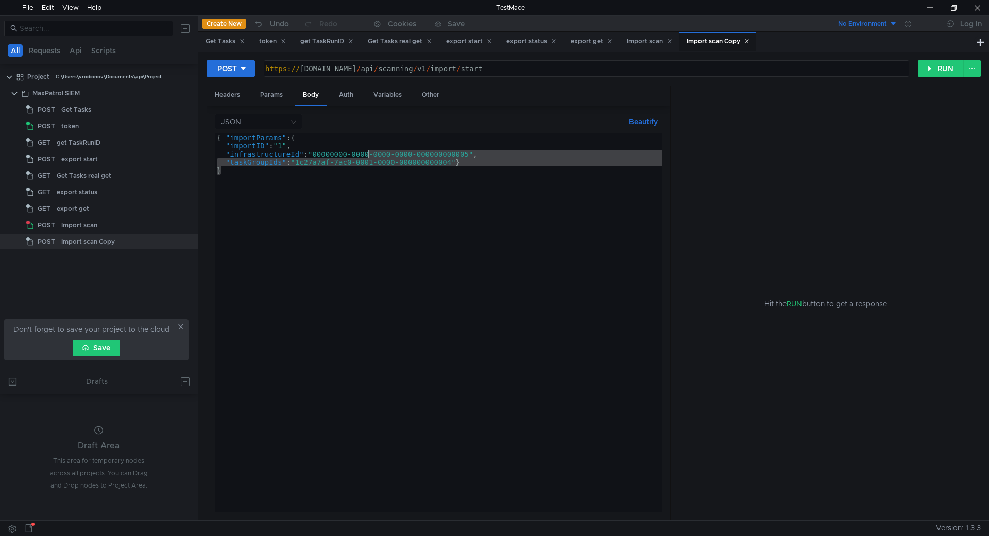
drag, startPoint x: 484, startPoint y: 167, endPoint x: 364, endPoint y: 155, distance: 120.1
click at [364, 155] on div "{ "importParams" : { "importID" : "1" , "infrastructureId" : "00000000-0000-000…" at bounding box center [438, 330] width 447 height 395
click at [486, 167] on div "{ "importParams" : { "importID" : "1" , "infrastructureId" : "00000000-0000-000…" at bounding box center [438, 322] width 447 height 379
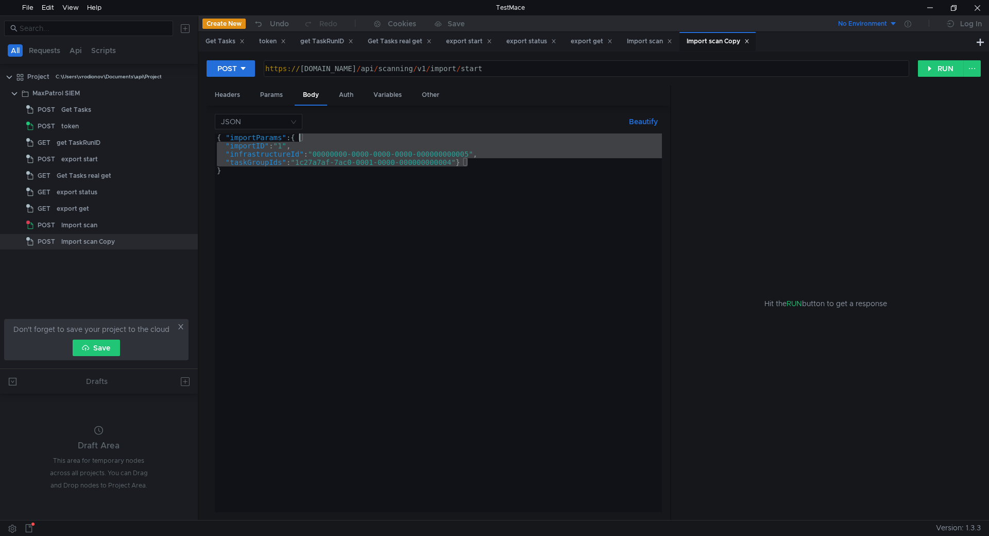
drag, startPoint x: 485, startPoint y: 161, endPoint x: 297, endPoint y: 140, distance: 188.6
click at [297, 140] on div "{ "importParams" : { "importID" : "1" , "infrastructureId" : "00000000-0000-000…" at bounding box center [438, 330] width 447 height 395
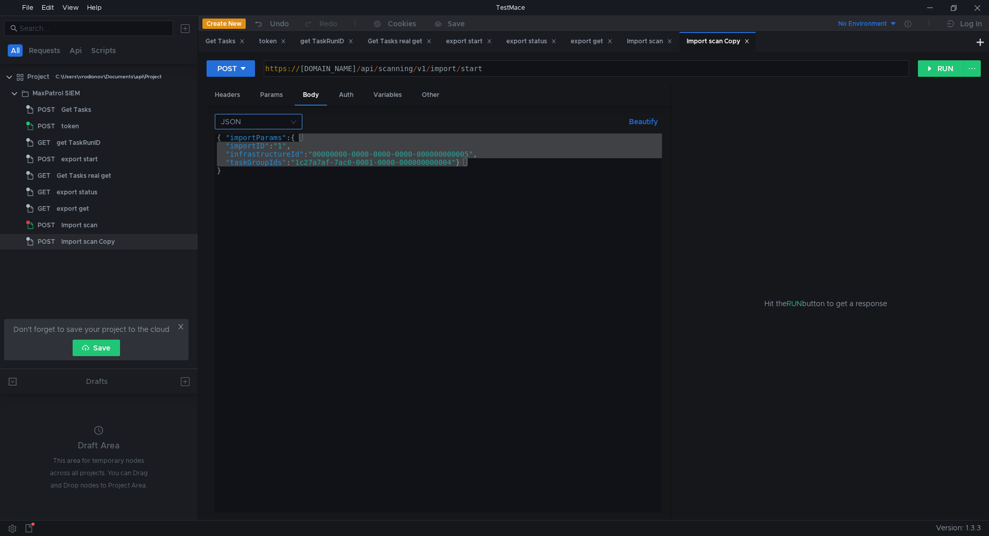
click at [287, 115] on input at bounding box center [255, 121] width 68 height 14
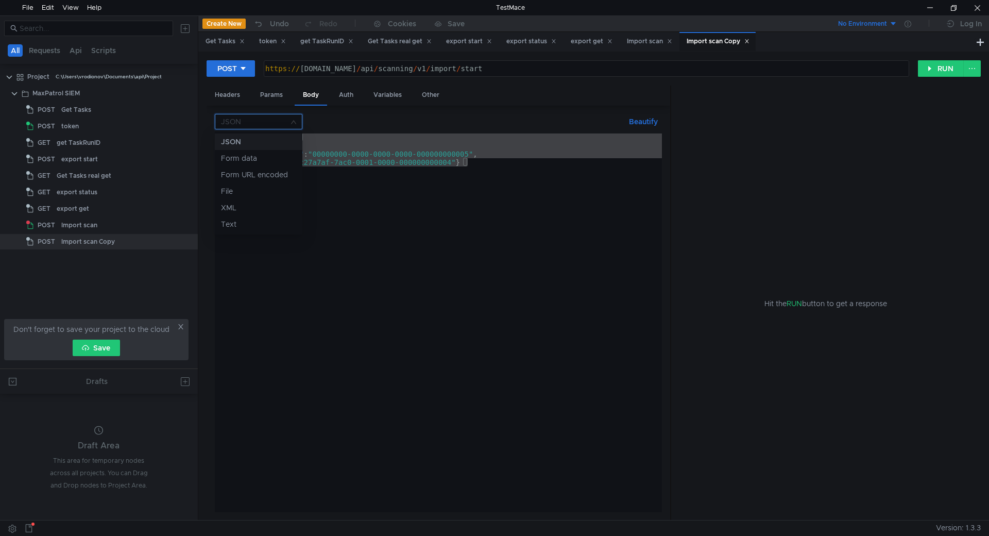
click at [369, 118] on div at bounding box center [494, 268] width 989 height 536
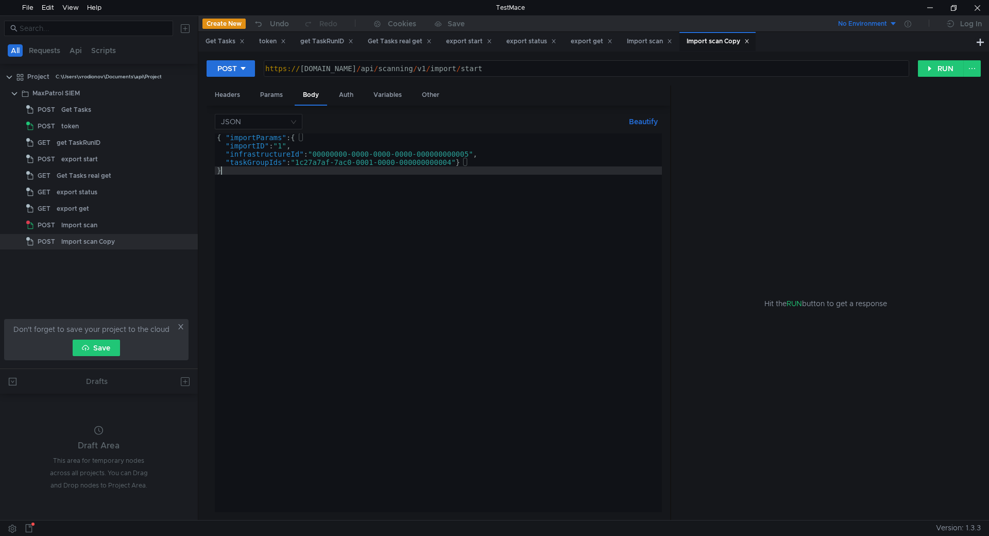
click at [345, 263] on div "{ "importParams" : { "importID" : "1" , "infrastructureId" : "00000000-0000-000…" at bounding box center [438, 330] width 447 height 395
click at [365, 222] on div "{ "importParams" : { "importID" : "1" , "infrastructureId" : "00000000-0000-000…" at bounding box center [438, 330] width 447 height 395
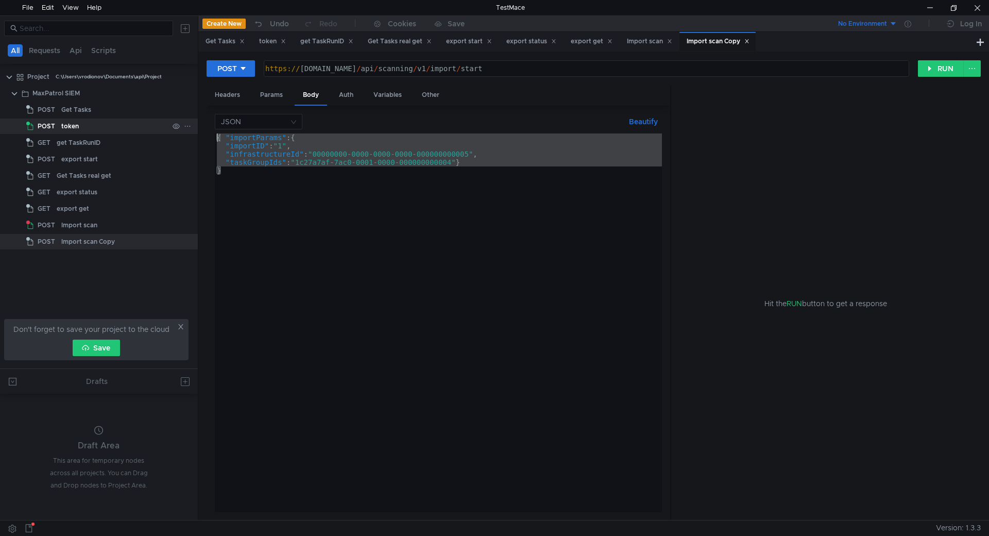
drag, startPoint x: 378, startPoint y: 189, endPoint x: 187, endPoint y: 128, distance: 200.5
click at [187, 128] on as-split "All Requests Api Scripts Project C:\Users\vrodionov\Documents\api\Project MaxPa…" at bounding box center [494, 267] width 989 height 504
type textarea "{ "importParams" : { "importID" : "1","
click at [945, 67] on button "RUN" at bounding box center [941, 68] width 46 height 16
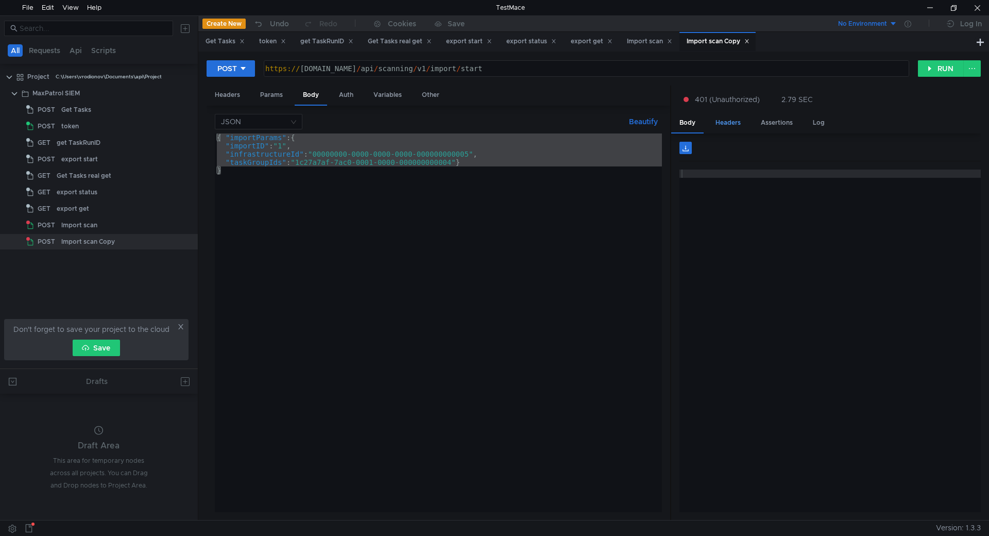
click at [733, 118] on div "Headers" at bounding box center [728, 122] width 42 height 19
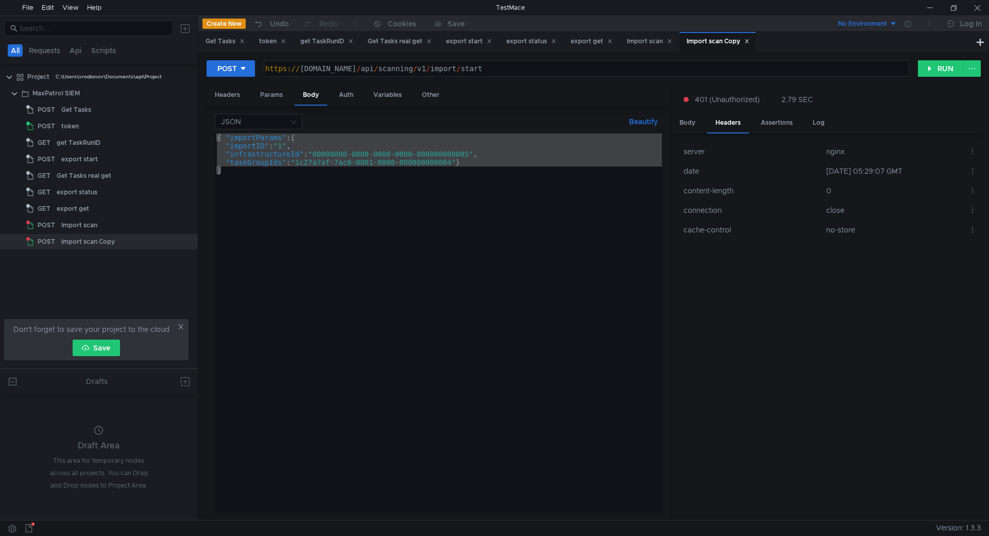
click at [397, 85] on div "POST https:// siem-core.ussc.ru / api / scanning / v1 / import / start הההההההה…" at bounding box center [594, 73] width 774 height 26
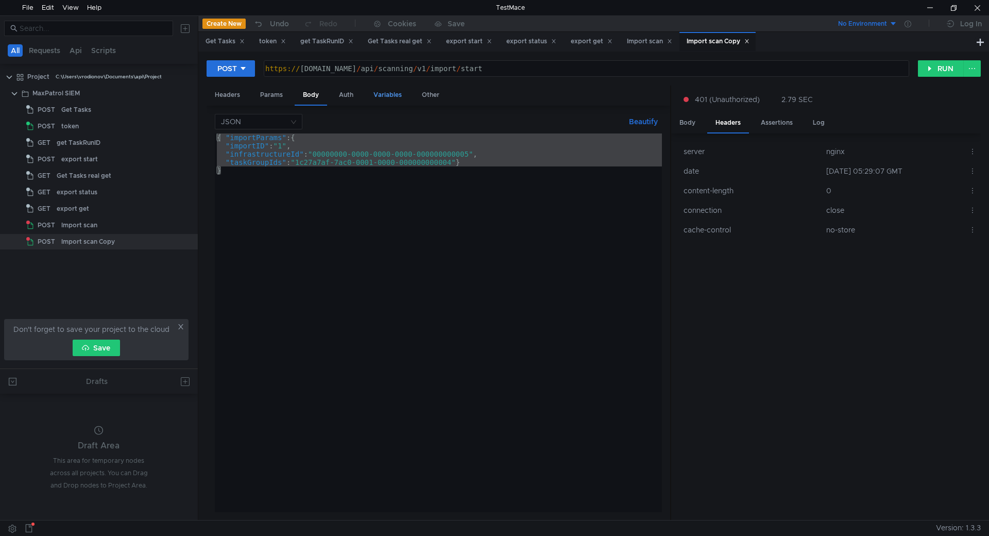
click at [393, 91] on div "Variables" at bounding box center [387, 95] width 45 height 19
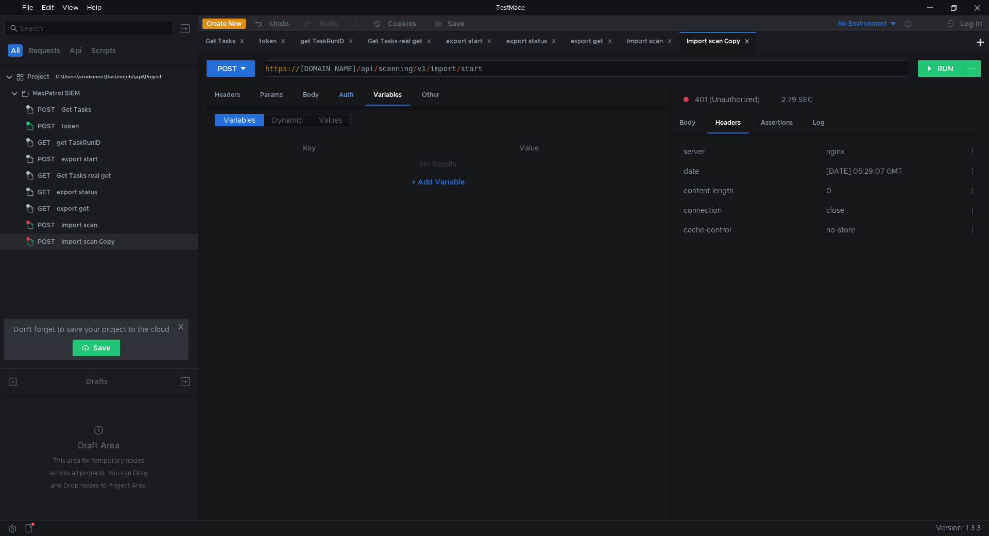
click at [353, 92] on div "Auth" at bounding box center [346, 95] width 31 height 19
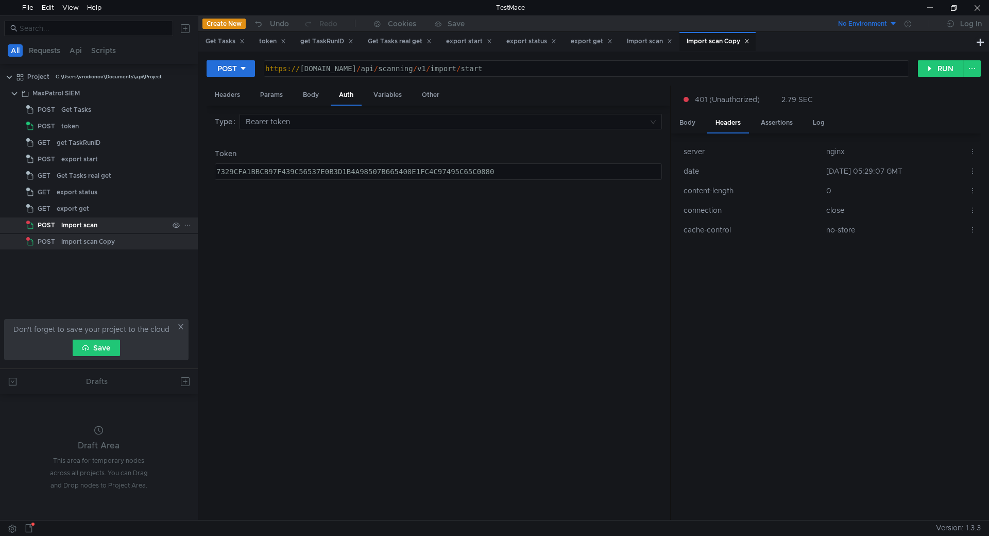
click at [110, 222] on div "Import scan" at bounding box center [114, 224] width 107 height 15
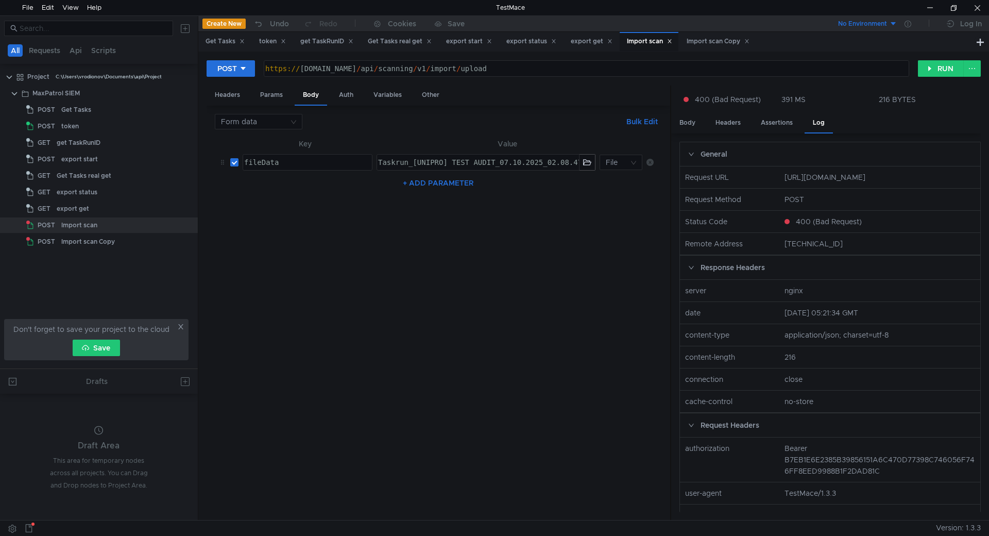
click at [643, 36] on div "Import scan" at bounding box center [649, 41] width 45 height 11
click at [366, 92] on div "Variables" at bounding box center [387, 95] width 45 height 19
click at [347, 93] on div "Auth" at bounding box center [346, 95] width 31 height 19
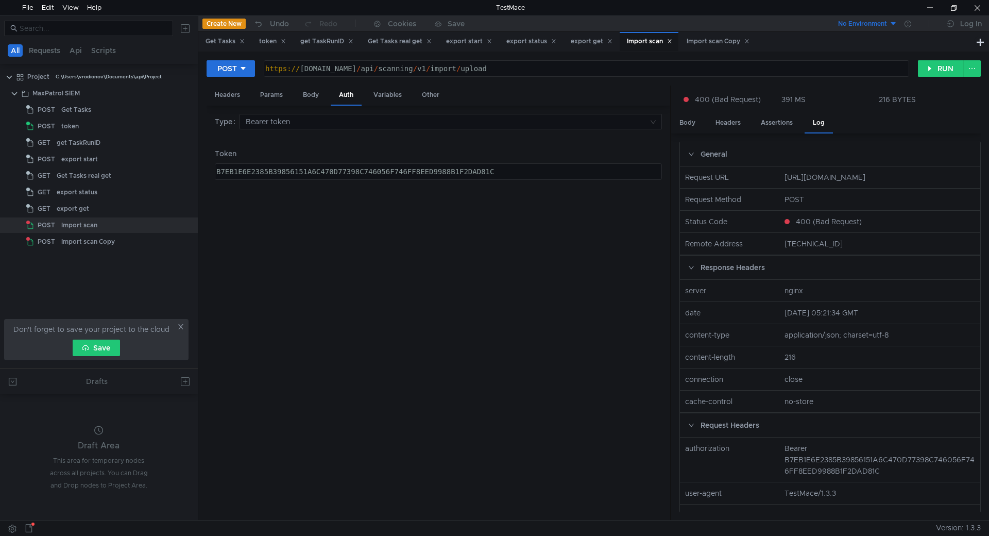
click at [290, 180] on div "Type Bearer token Token B7EB1E6E2385B39856151A6C470D77398C746056F746FF8EED9988B…" at bounding box center [438, 313] width 447 height 398
click at [302, 171] on div "B7EB1E6E2385B39856151A6C470D77398C746056F746FF8EED9988B1F2DAD81C" at bounding box center [437, 179] width 446 height 25
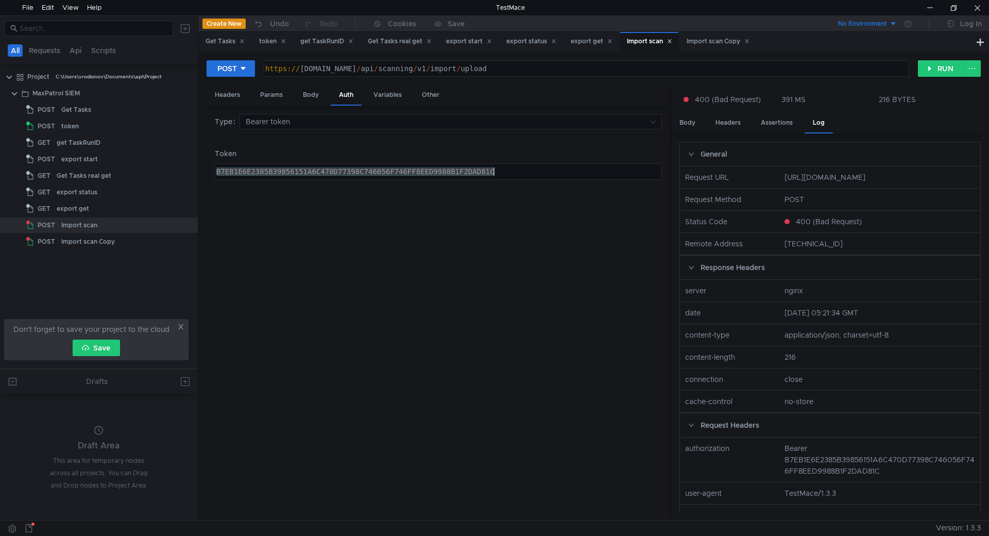
click at [302, 171] on div "B7EB1E6E2385B39856151A6C470D77398C746056F746FF8EED9988B1F2DAD81C" at bounding box center [437, 179] width 446 height 25
click at [733, 41] on div "Import scan Copy" at bounding box center [718, 41] width 63 height 11
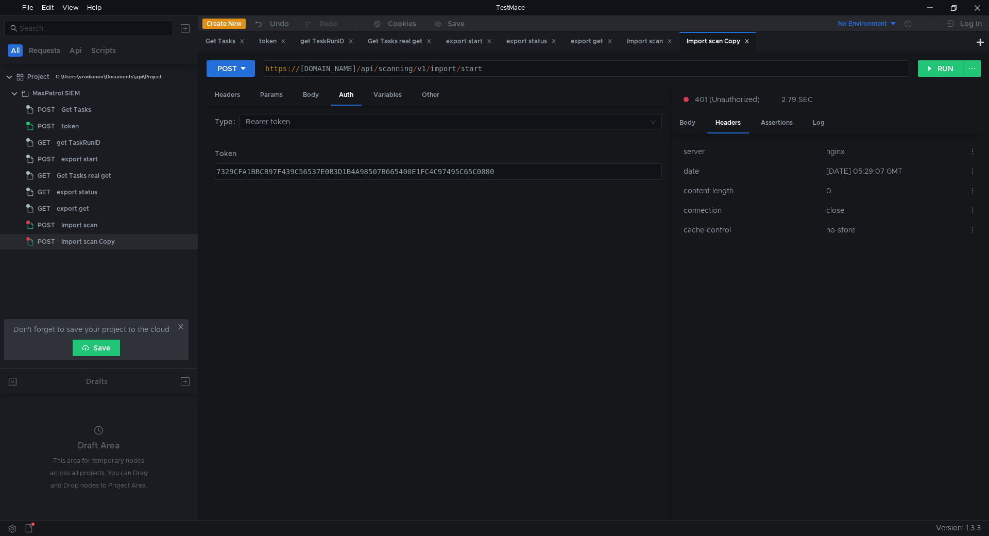
click at [731, 42] on div "Import scan Copy" at bounding box center [718, 41] width 63 height 11
click at [450, 166] on div "7329CFA1BBCB97F439C56537E0B3D1B4A98507B665400E1FC4C97495C65C0880" at bounding box center [438, 171] width 446 height 15
paste textarea "B7EB1E6E2385B39856151A6C470D77398C746056F746FF8EED9988B1F2DAD81C"
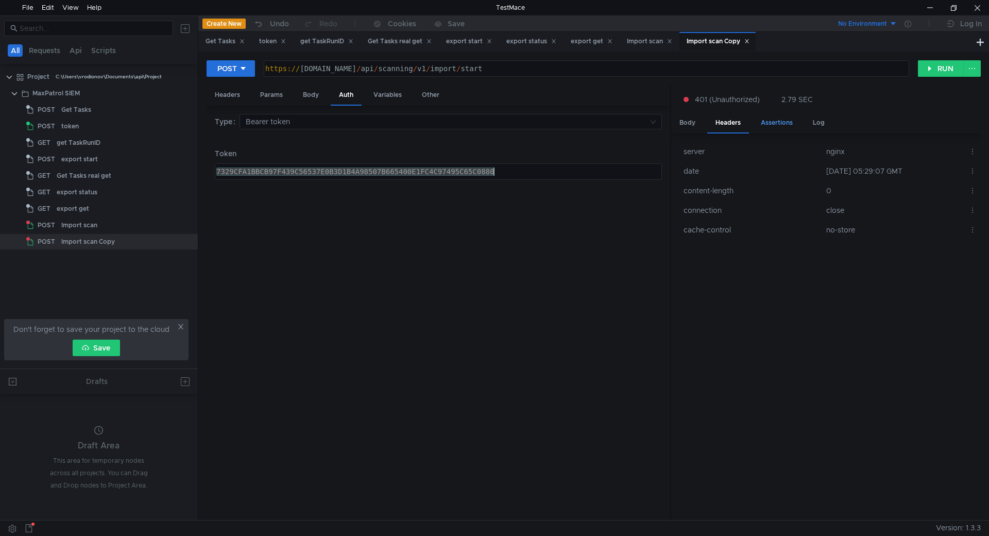
type textarea "B7EB1E6E2385B39856151A6C470D77398C746056F746FF8EED9988B1F2DAD81C"
click at [940, 69] on button "RUN" at bounding box center [941, 68] width 46 height 16
click at [686, 117] on div "Body" at bounding box center [687, 122] width 32 height 19
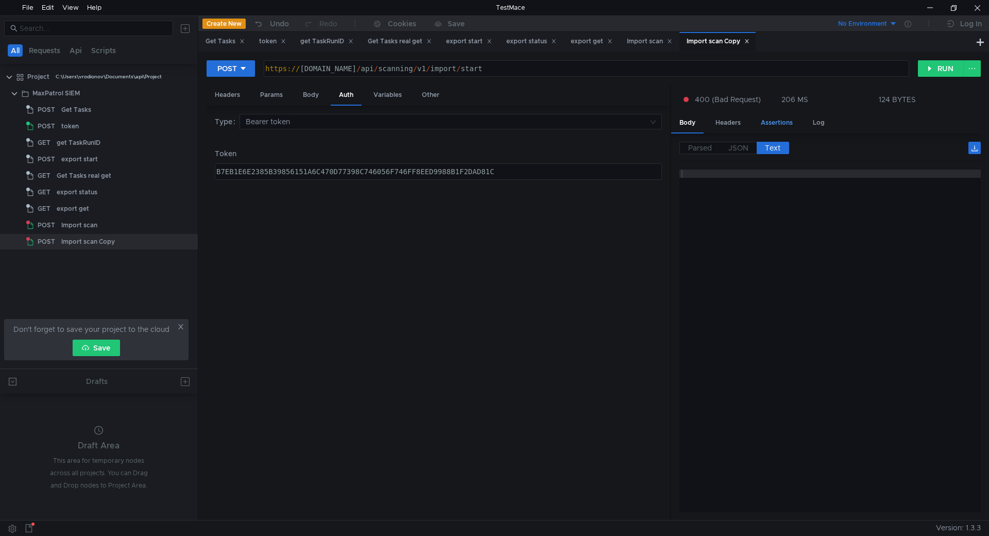
click at [781, 118] on div "Assertions" at bounding box center [777, 122] width 48 height 19
click at [731, 117] on div "Headers" at bounding box center [728, 122] width 42 height 19
